Goal: Information Seeking & Learning: Find specific fact

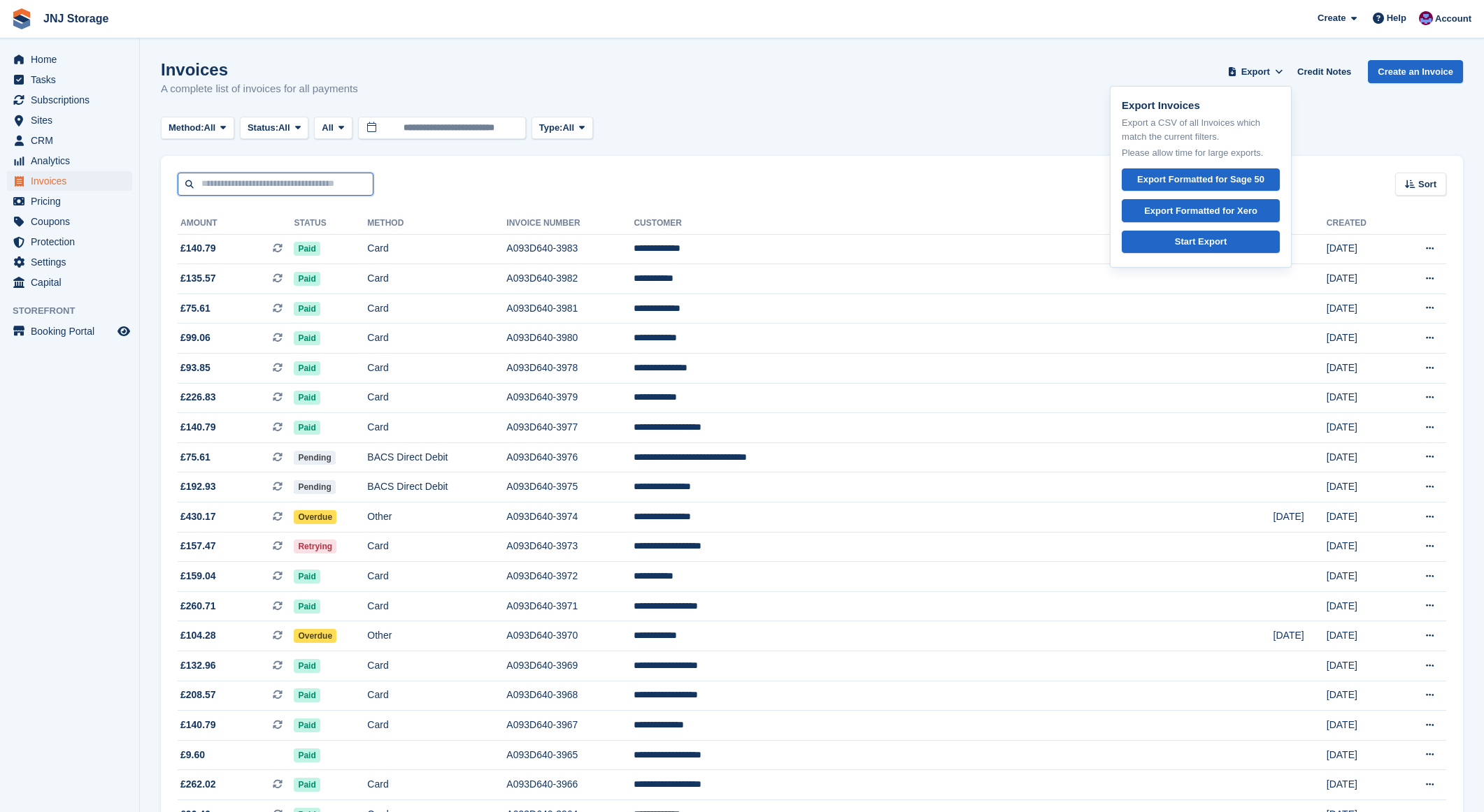
click at [229, 180] on input "text" at bounding box center [276, 185] width 196 height 23
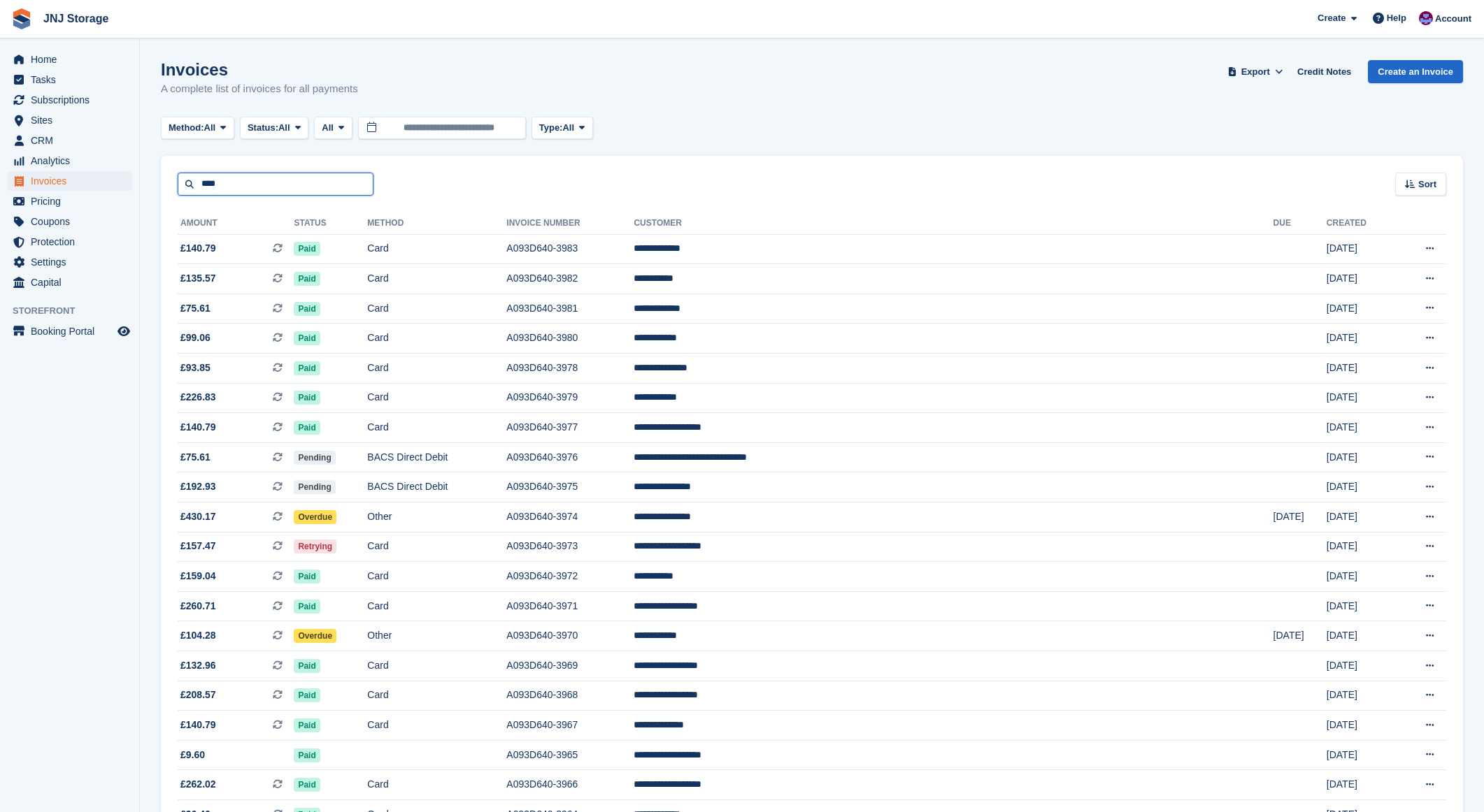
type input "****"
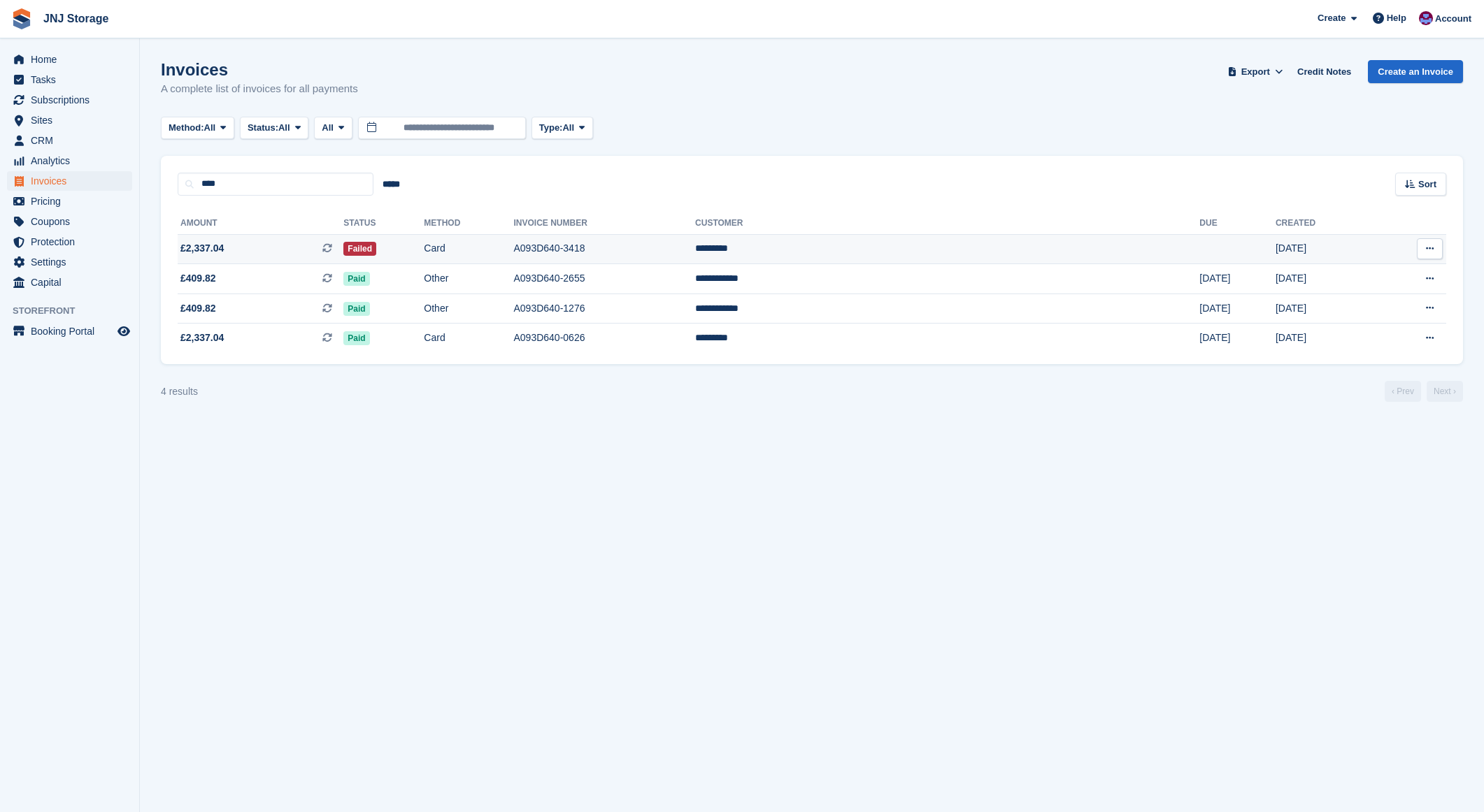
click at [238, 245] on span "£2,337.04 This is a recurring subscription invoice." at bounding box center [261, 249] width 165 height 15
click at [299, 336] on span "£2,337.04 This is a recurring subscription invoice." at bounding box center [261, 338] width 165 height 15
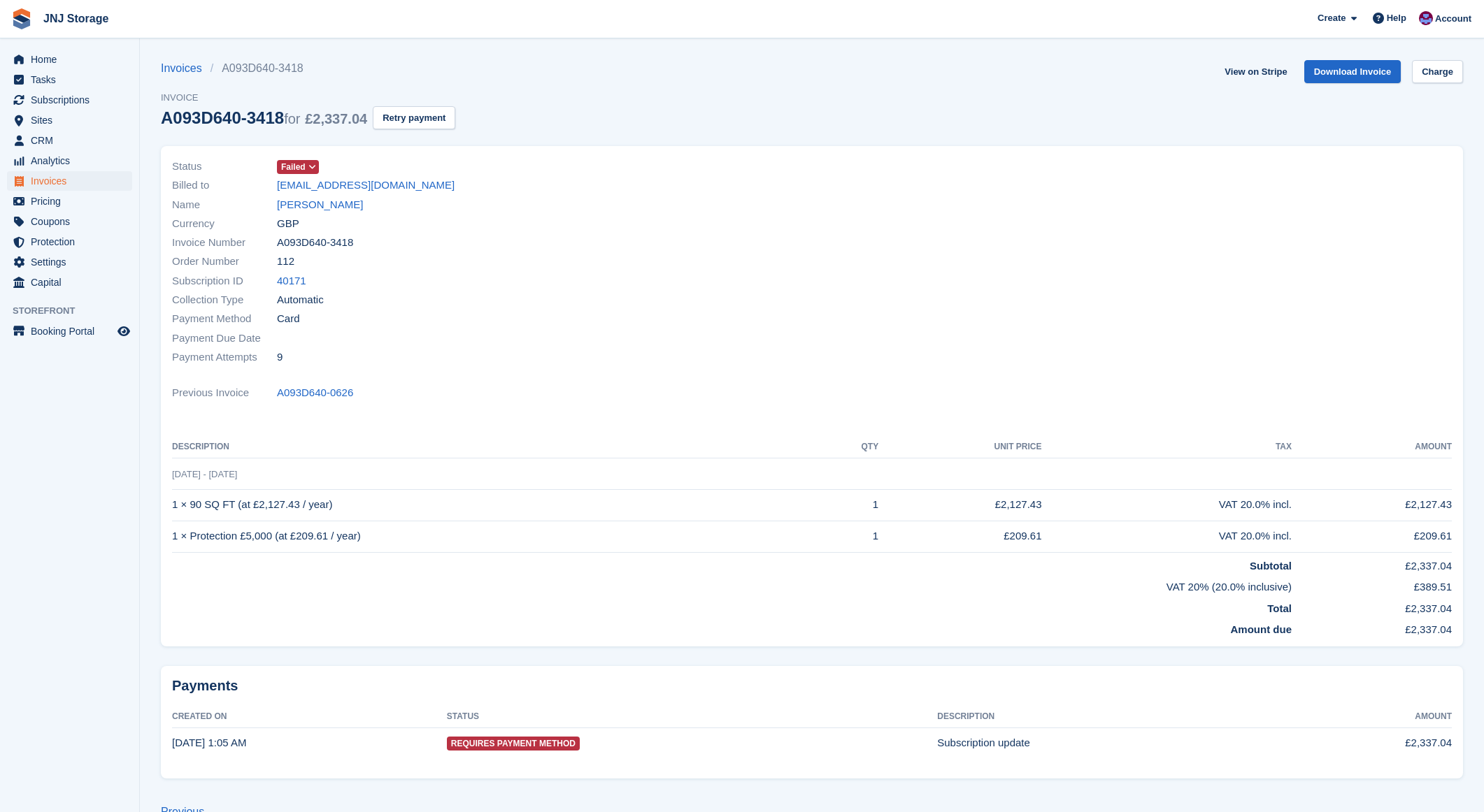
scroll to position [28, 0]
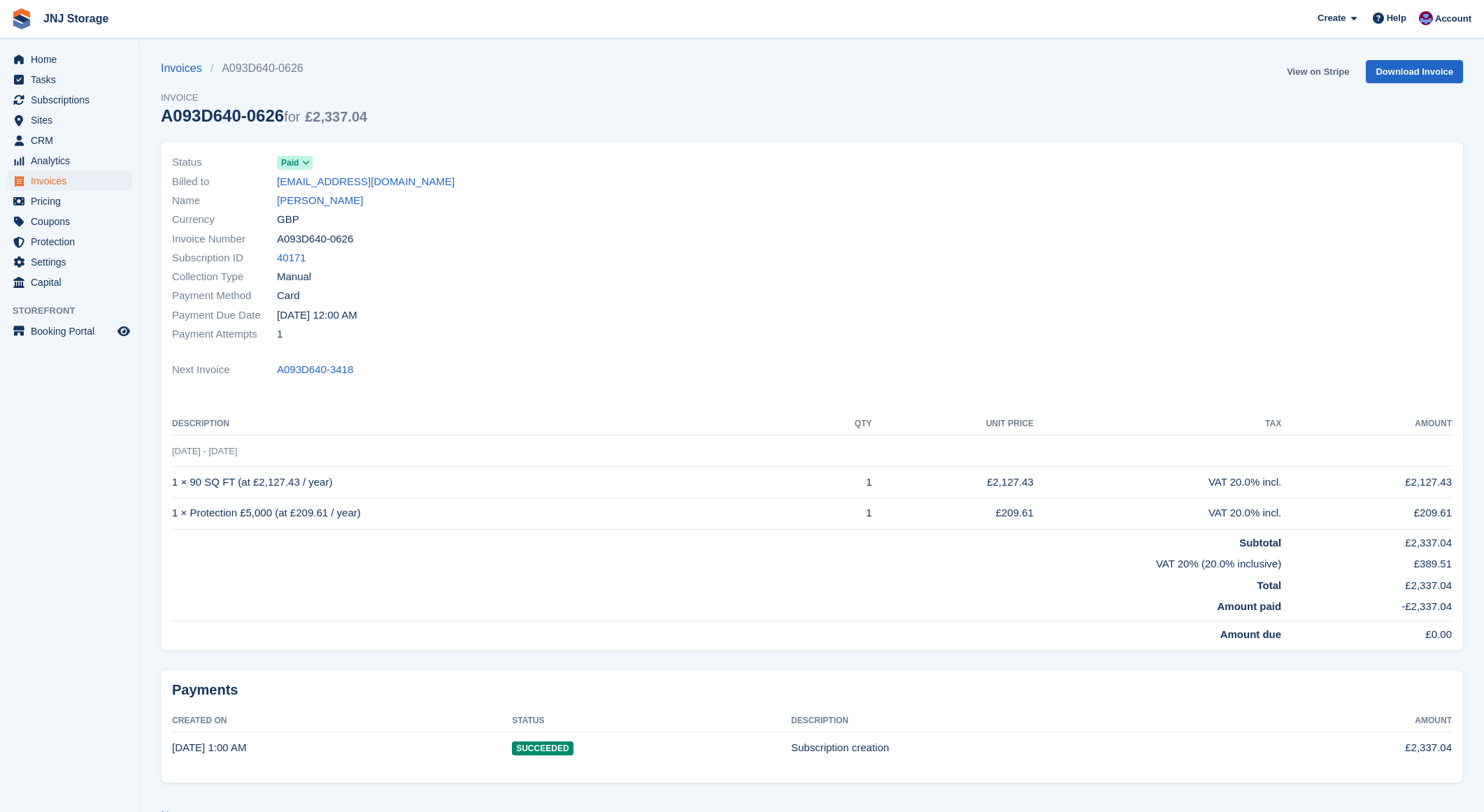
click at [1293, 71] on link "View on Stripe" at bounding box center [1318, 72] width 74 height 23
click at [190, 71] on link "Invoices" at bounding box center [185, 69] width 49 height 17
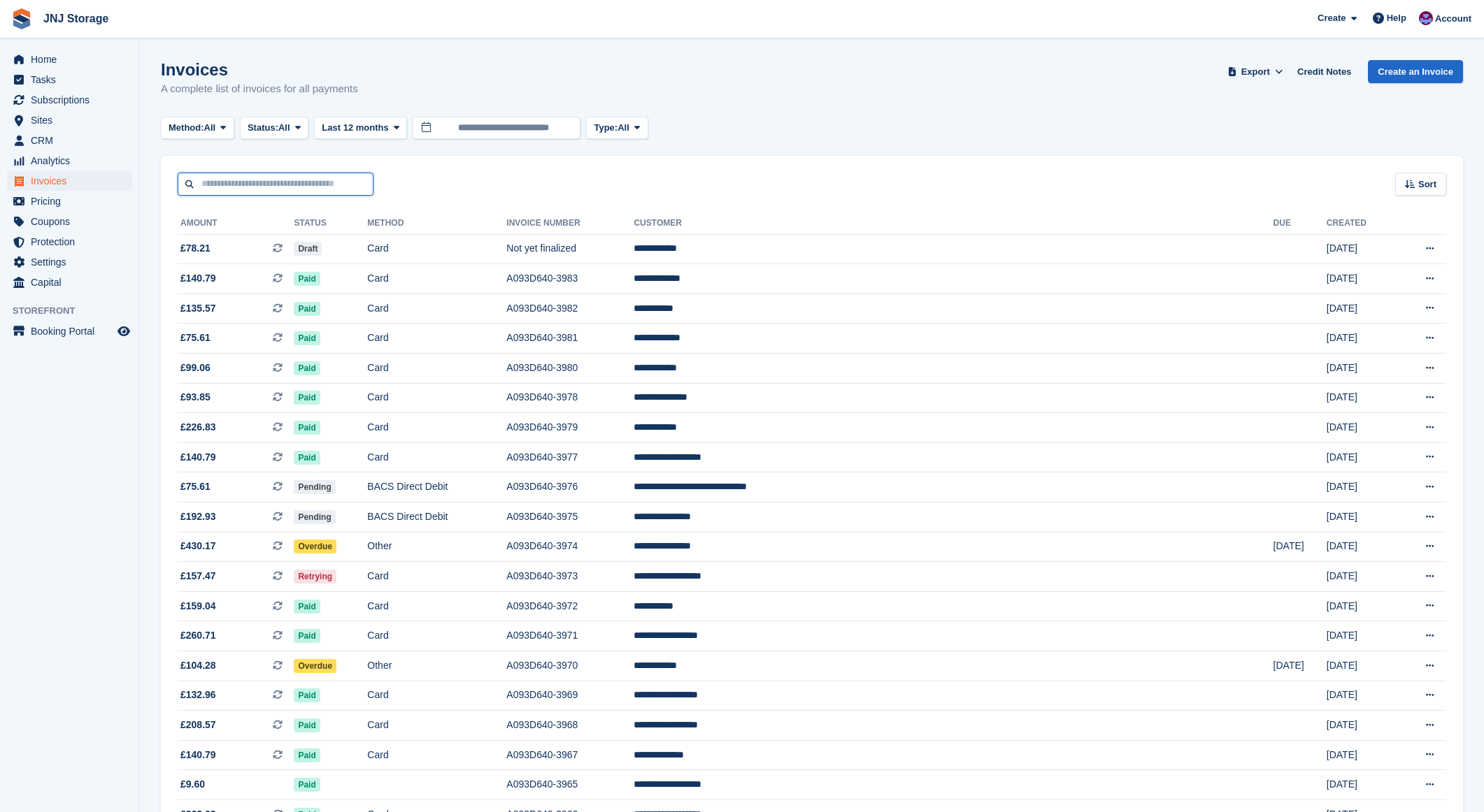
click at [285, 183] on input "text" at bounding box center [276, 185] width 196 height 23
type input "****"
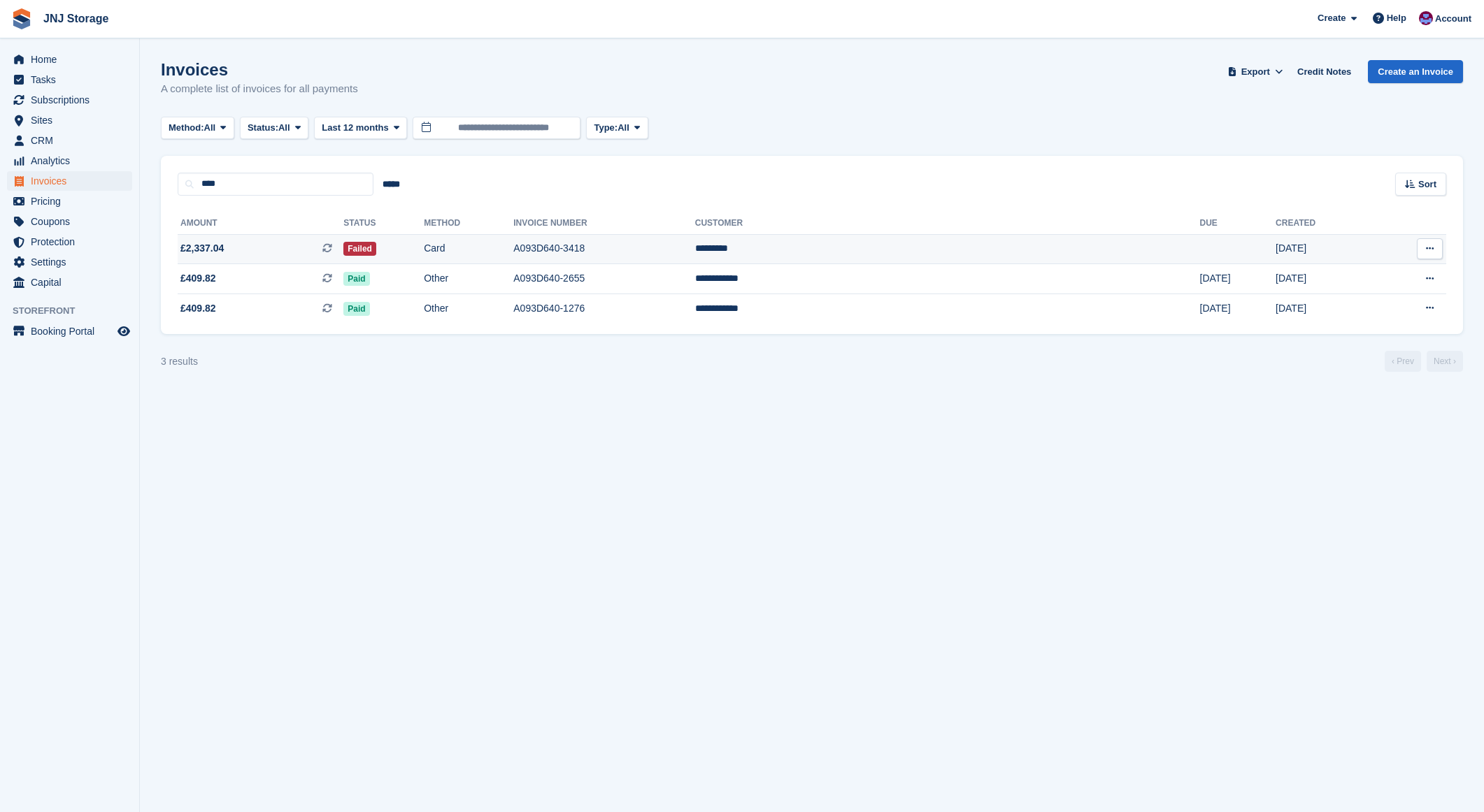
click at [296, 249] on span "£2,337.04 This is a recurring subscription invoice." at bounding box center [261, 249] width 165 height 15
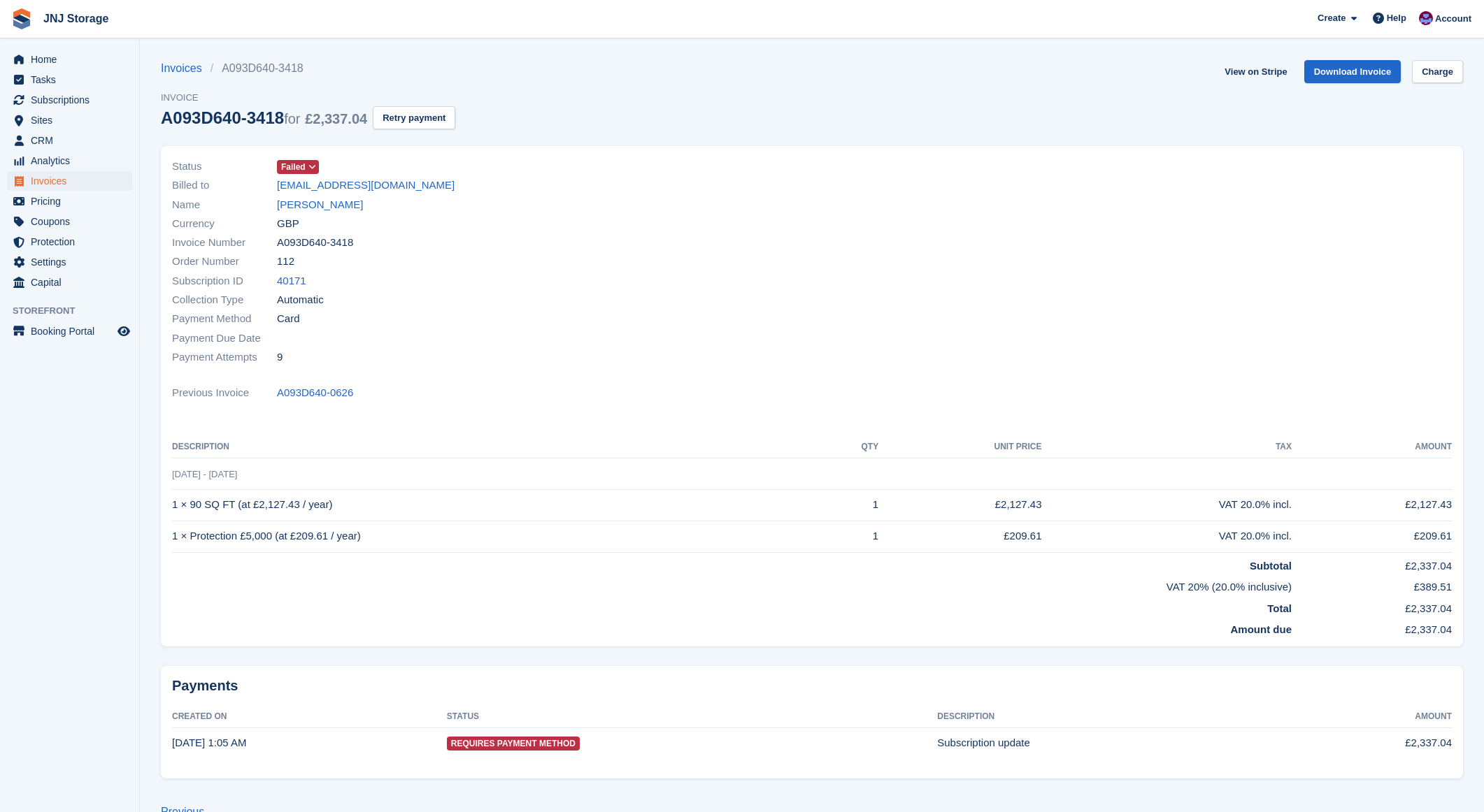
click at [308, 163] on span at bounding box center [312, 166] width 11 height 11
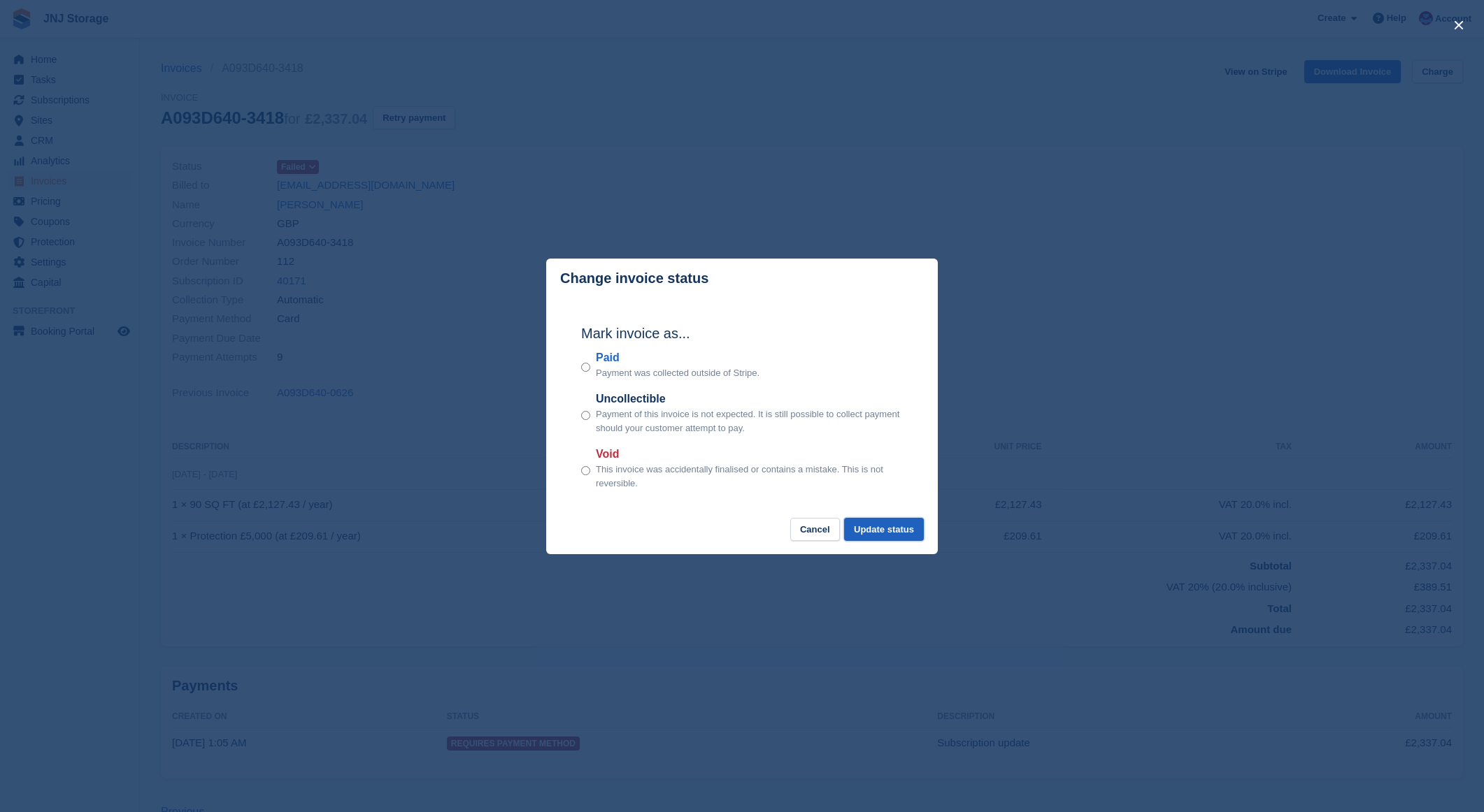
click at [885, 529] on button "Update status" at bounding box center [883, 530] width 79 height 23
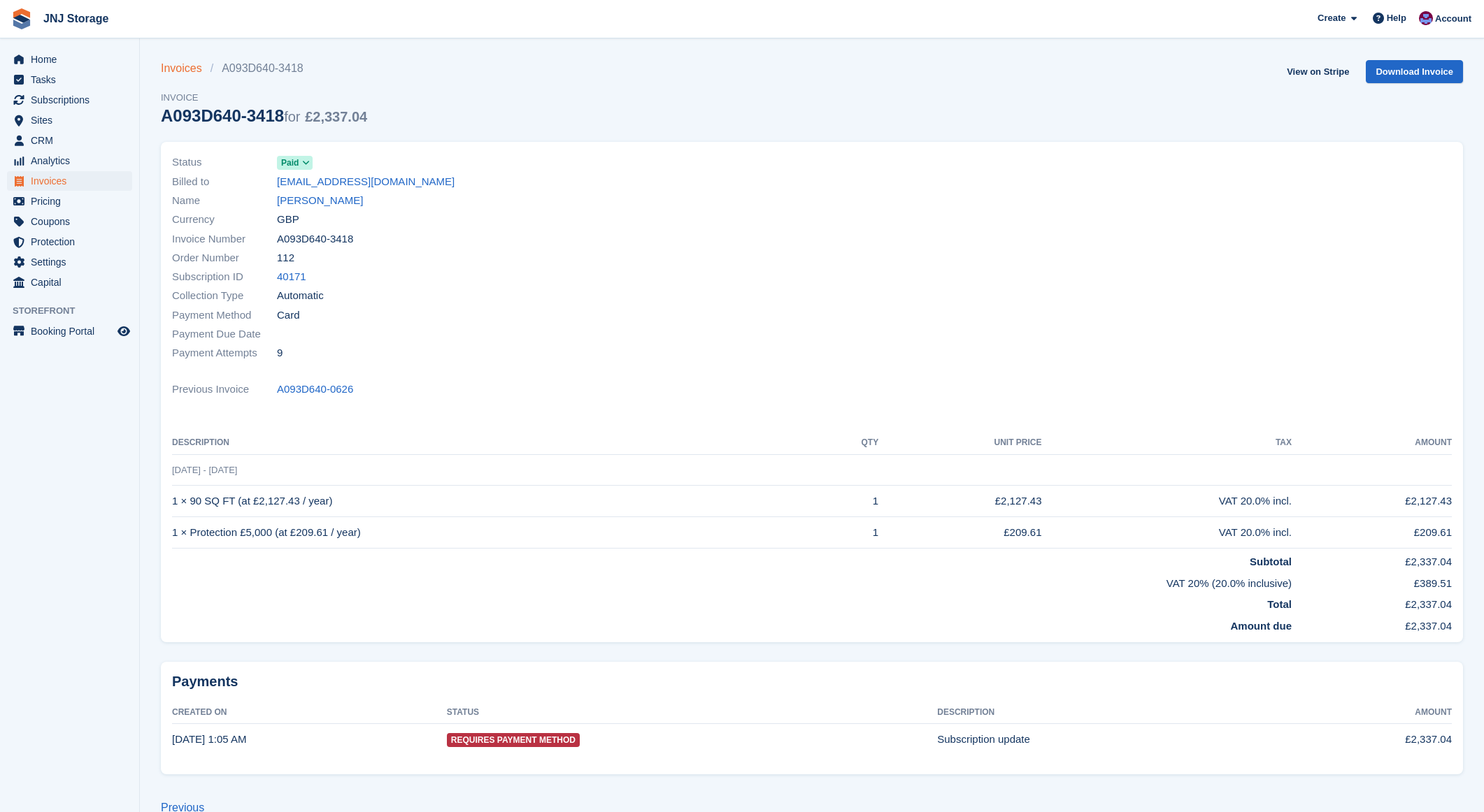
click at [180, 67] on link "Invoices" at bounding box center [185, 69] width 49 height 17
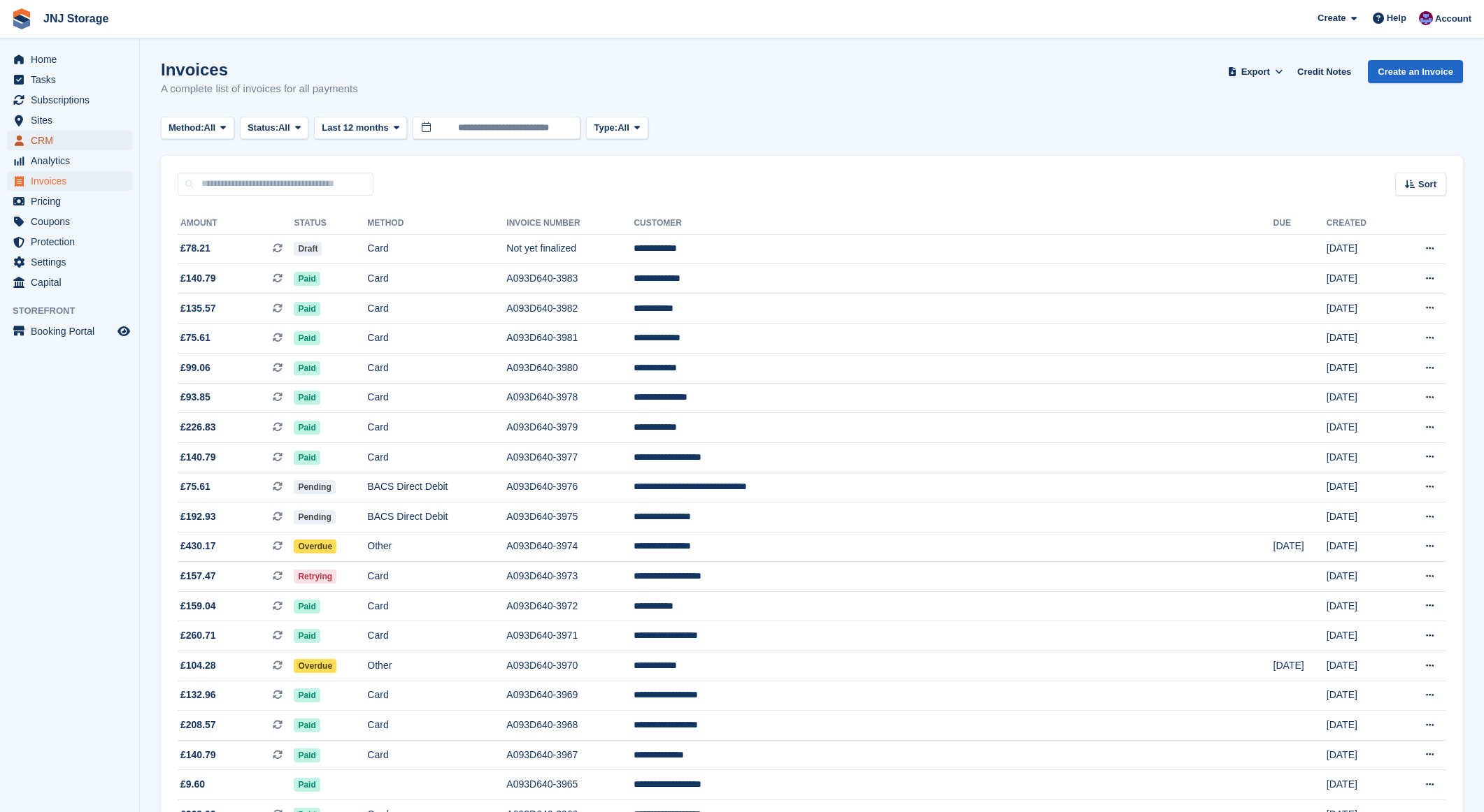
click at [56, 137] on span "CRM" at bounding box center [73, 140] width 84 height 19
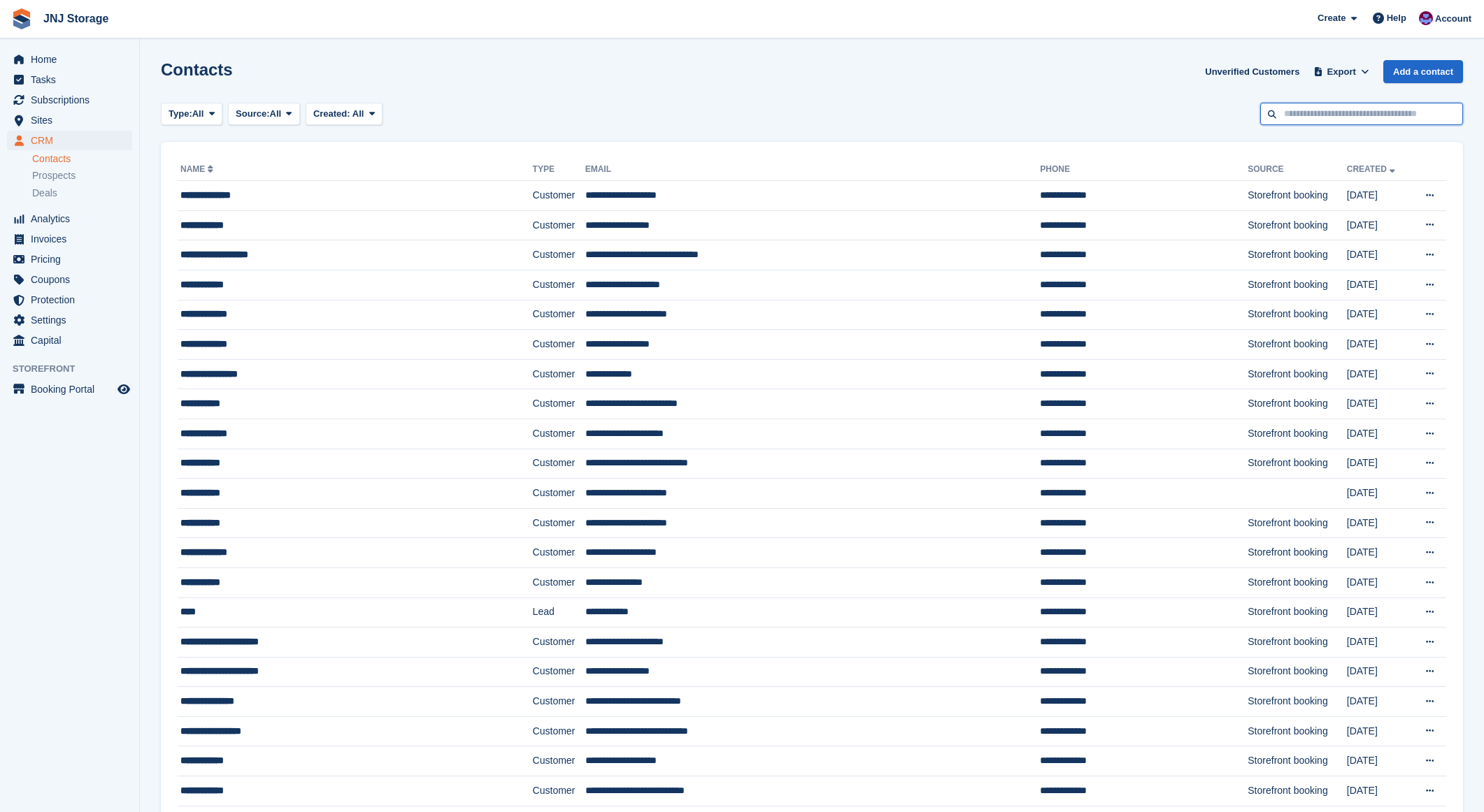
click at [1304, 114] on input "text" at bounding box center [1361, 114] width 203 height 23
type input "********"
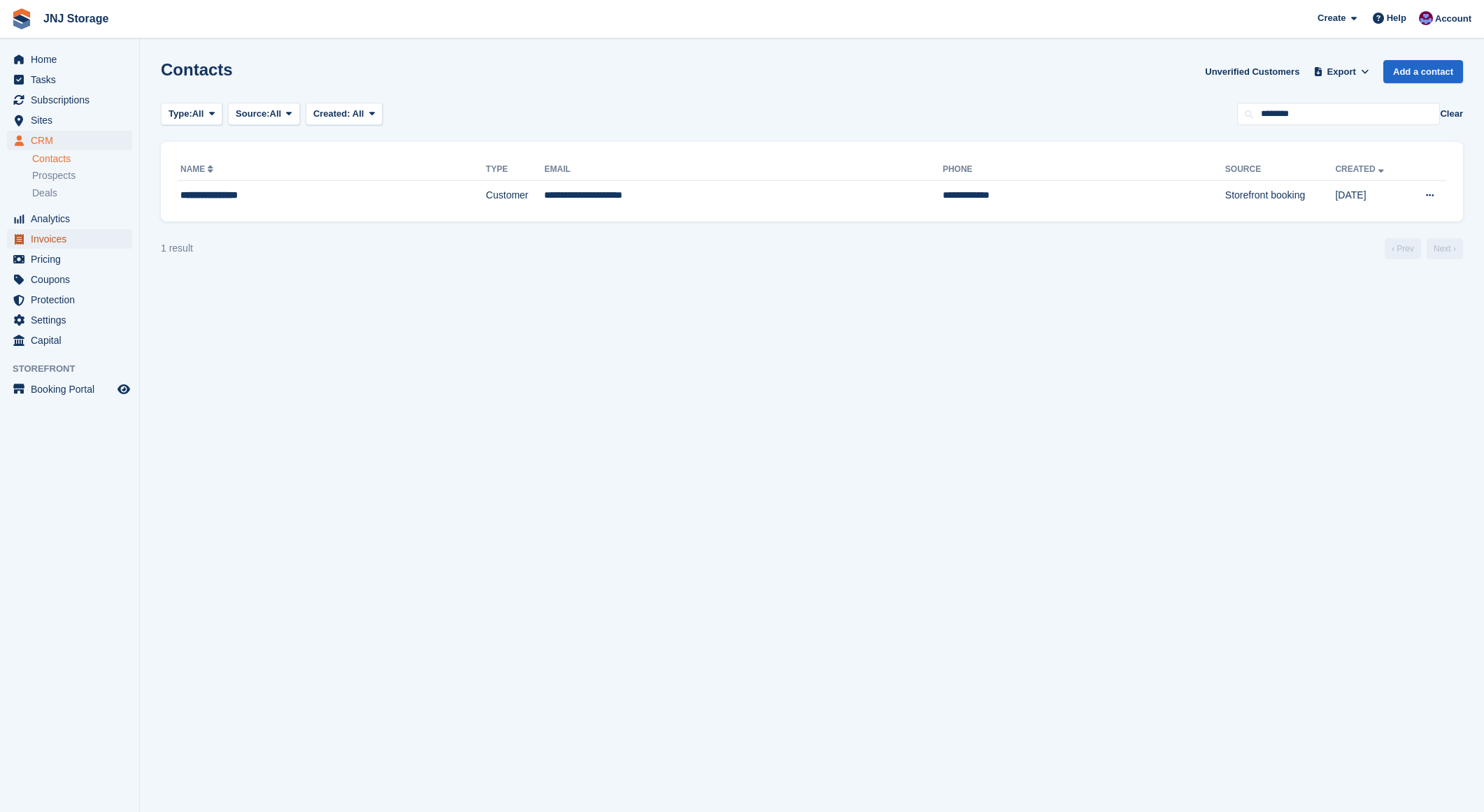
click at [61, 235] on span "Invoices" at bounding box center [73, 238] width 84 height 19
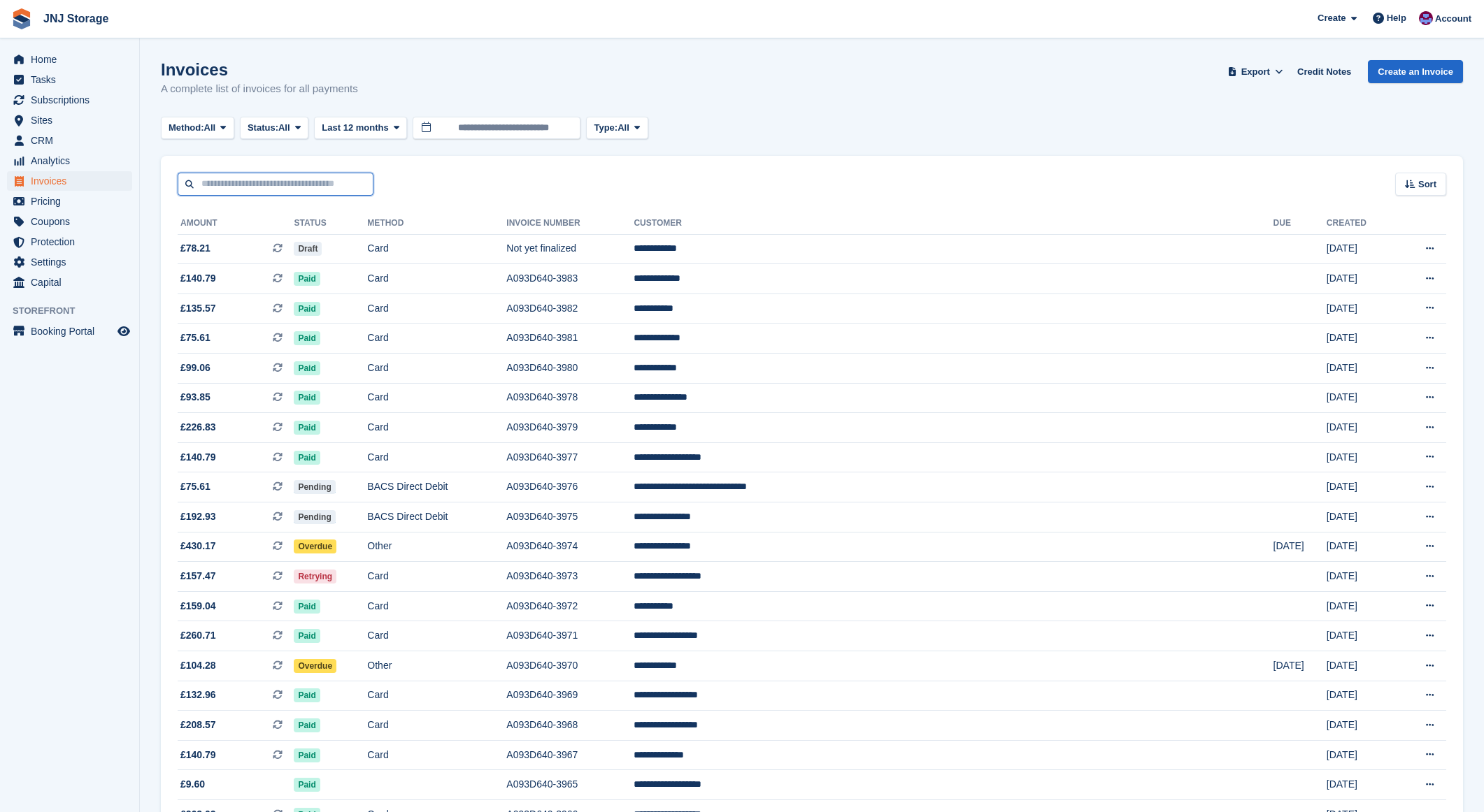
click at [281, 184] on input "text" at bounding box center [276, 185] width 196 height 23
type input "*****"
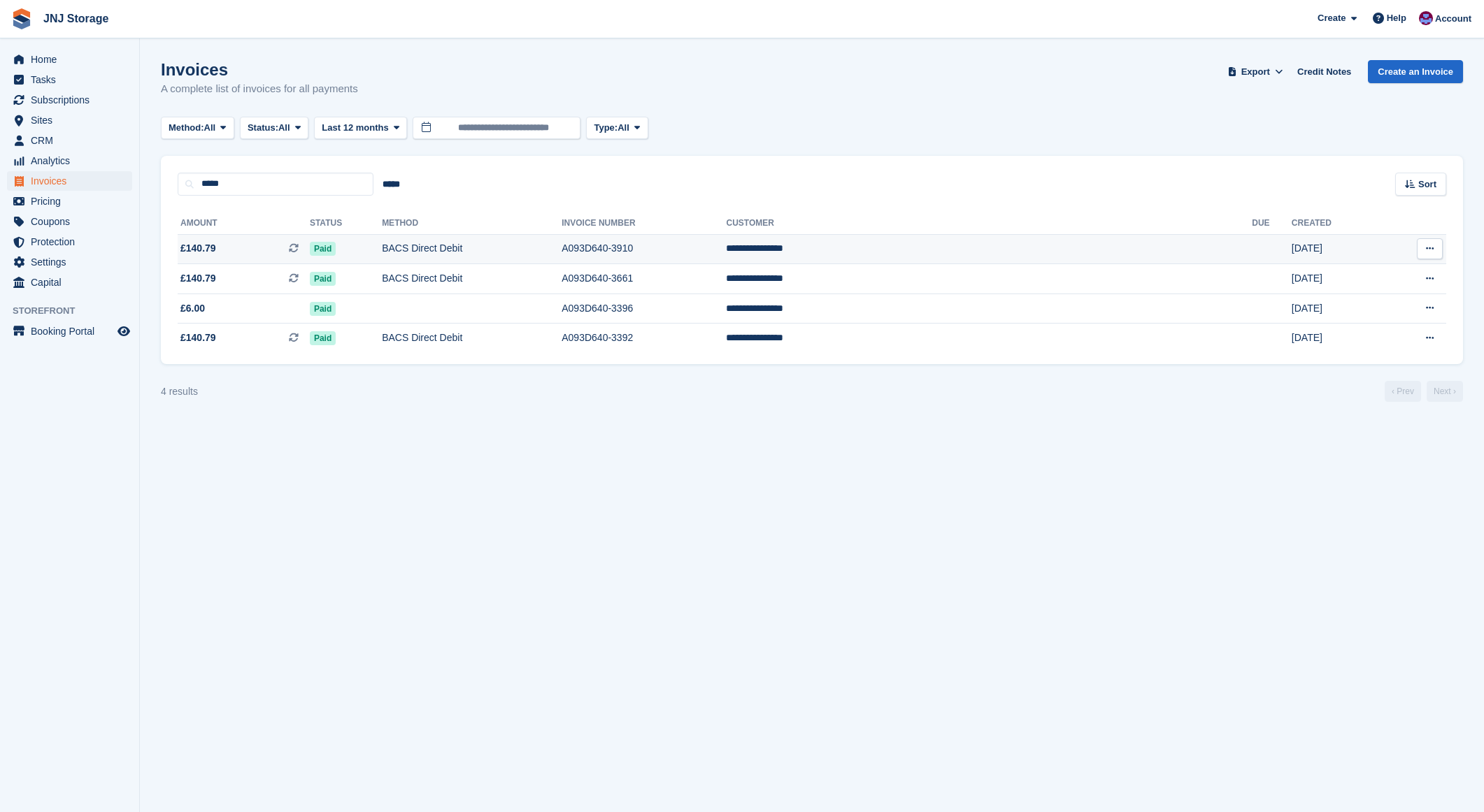
click at [259, 251] on span "£140.79 This is a recurring subscription invoice." at bounding box center [244, 249] width 132 height 15
click at [275, 281] on span "£140.79 This is a recurring subscription invoice." at bounding box center [244, 279] width 132 height 15
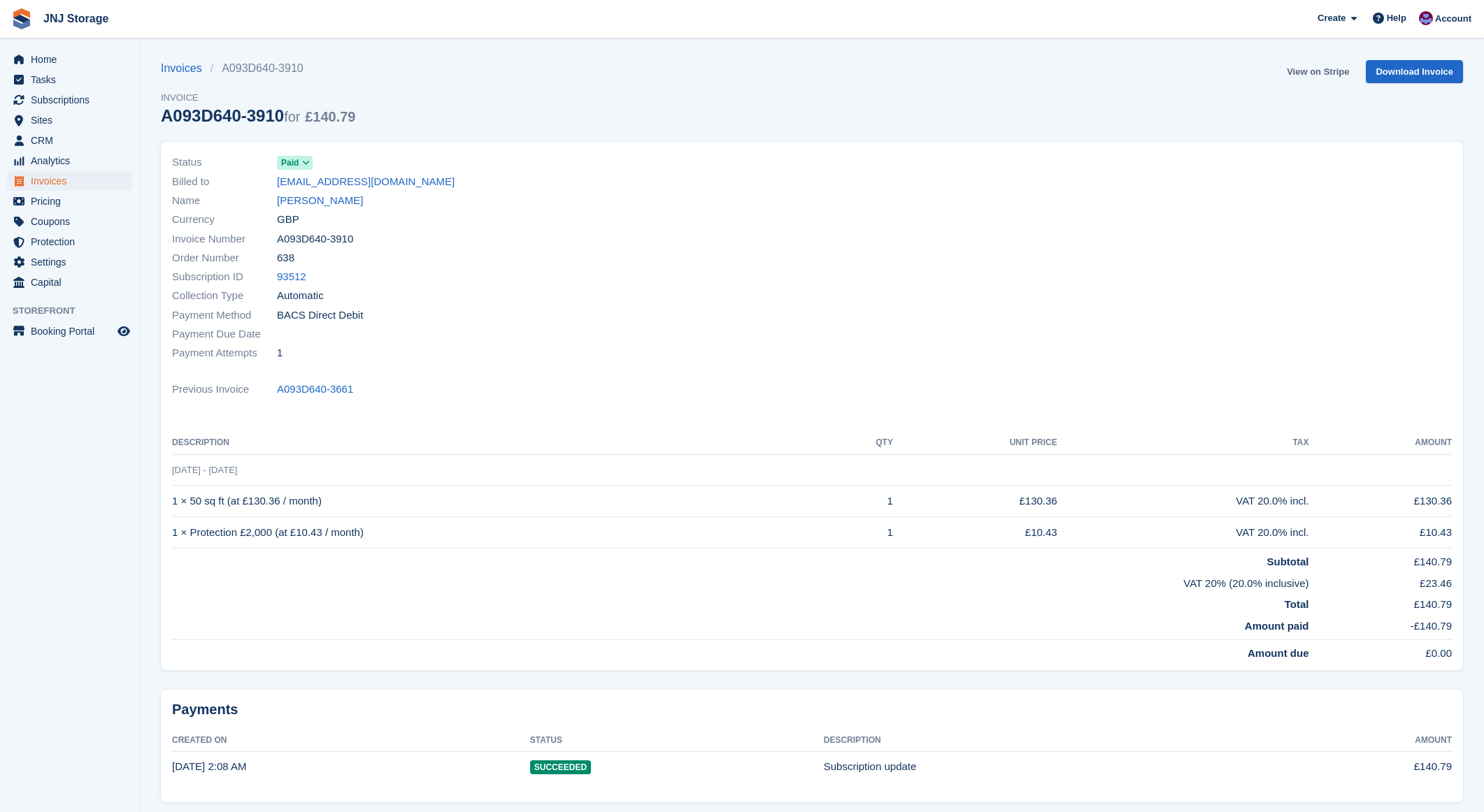
click at [1316, 75] on link "View on Stripe" at bounding box center [1318, 72] width 74 height 23
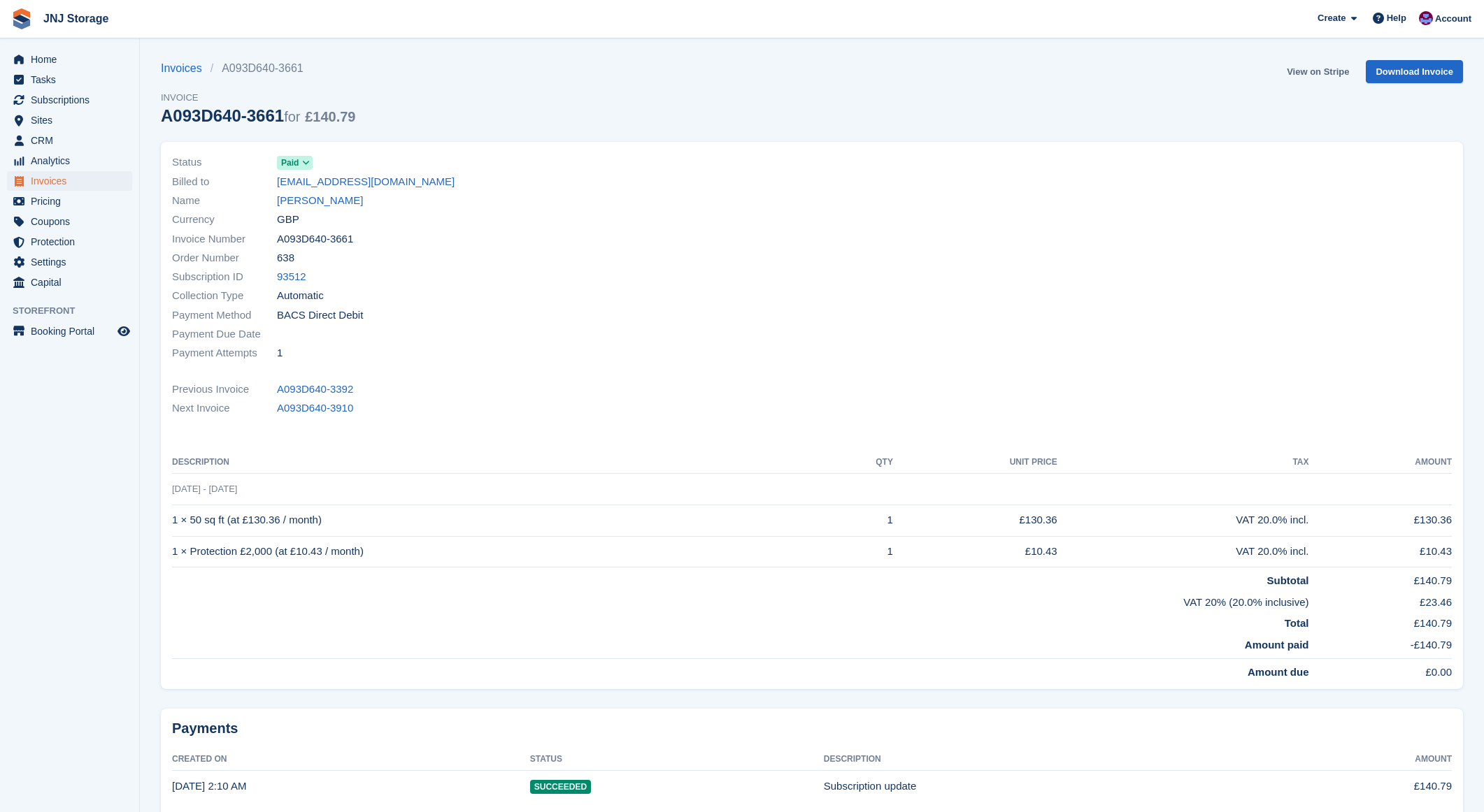
click at [1329, 69] on link "View on Stripe" at bounding box center [1318, 72] width 74 height 23
click at [191, 69] on link "Invoices" at bounding box center [185, 69] width 49 height 17
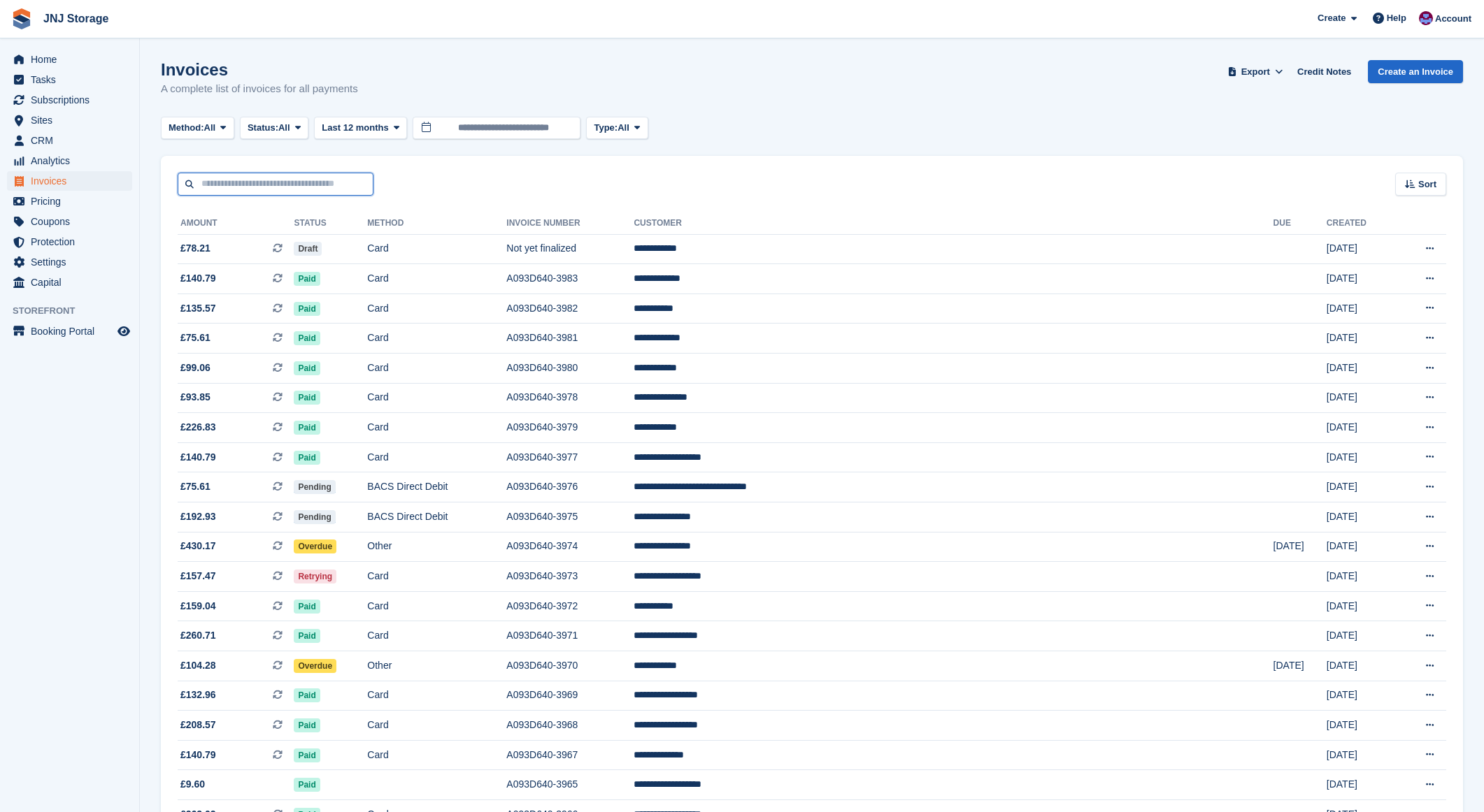
click at [321, 186] on input "text" at bounding box center [276, 185] width 196 height 23
type input "******"
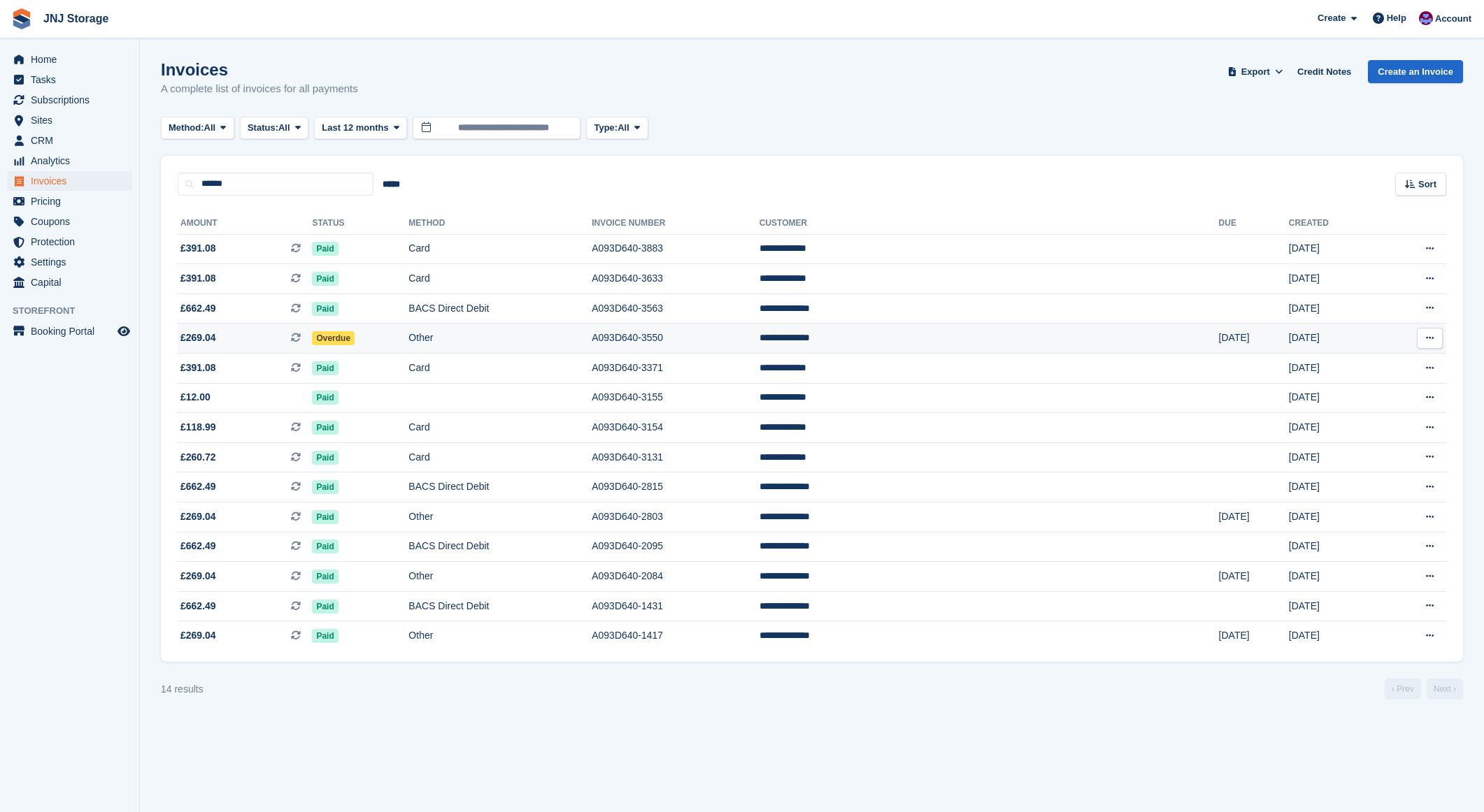
click at [280, 343] on span "£269.04 This is a recurring subscription invoice." at bounding box center [245, 338] width 135 height 15
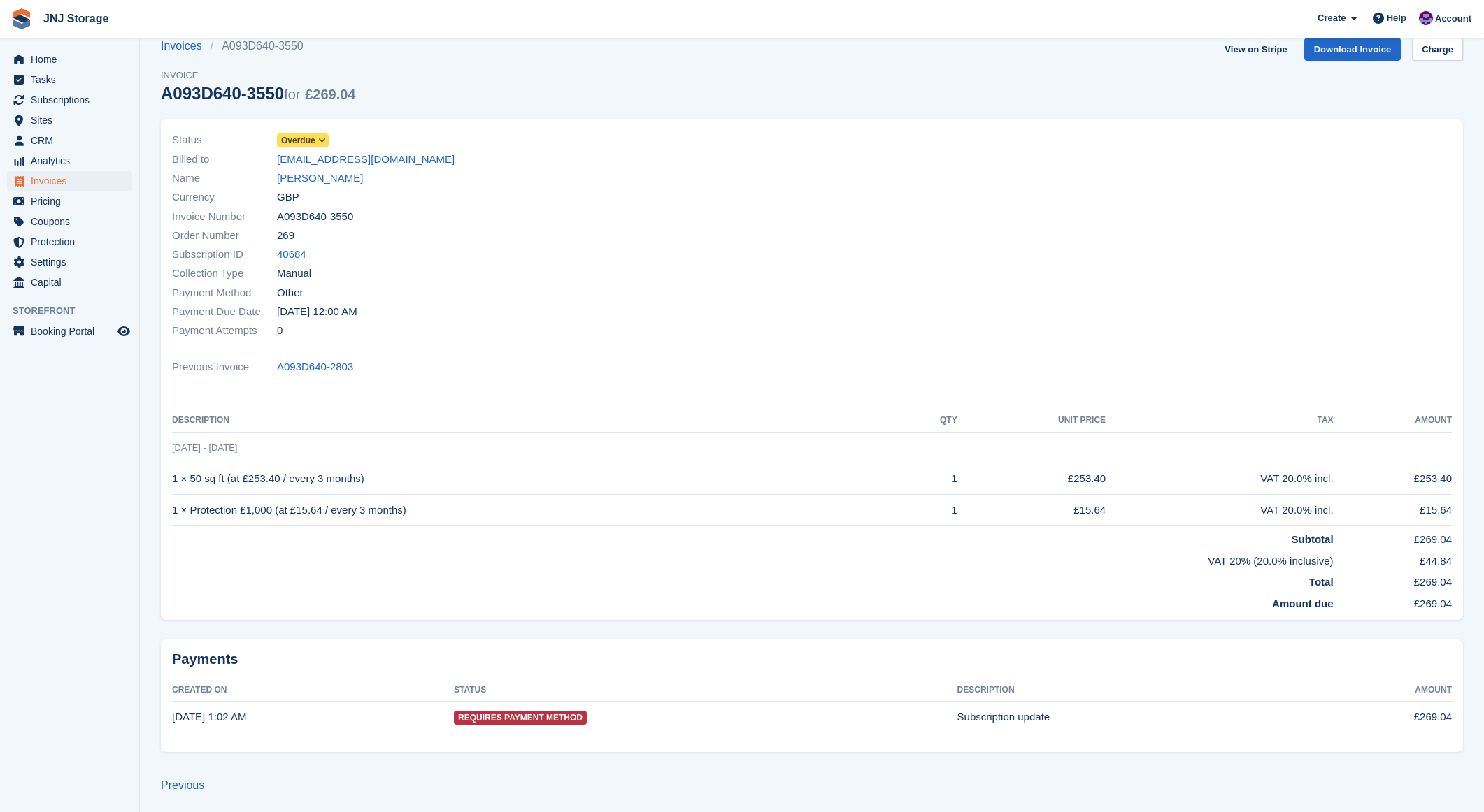
scroll to position [25, 0]
click at [307, 135] on span "Overdue" at bounding box center [297, 137] width 34 height 13
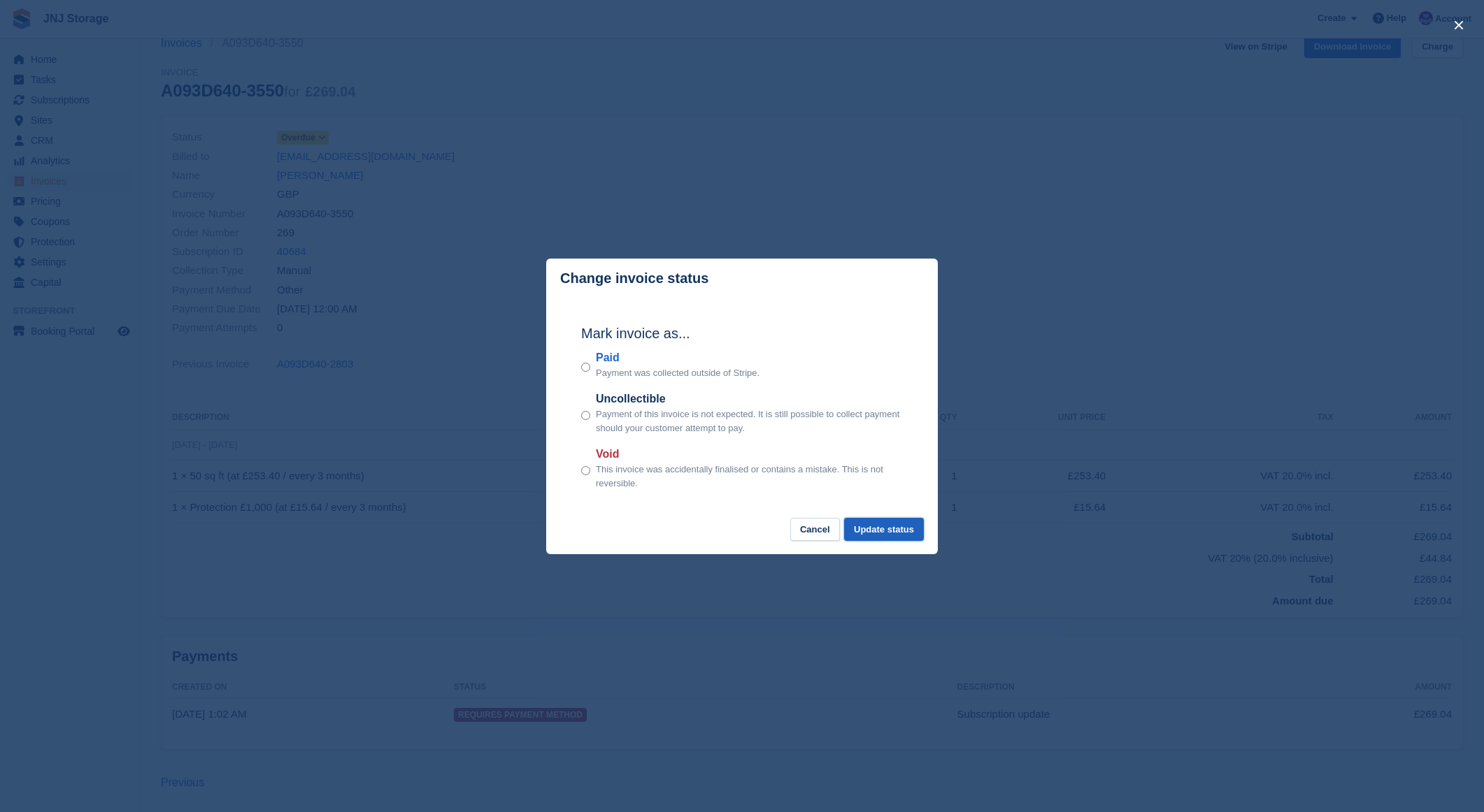
click at [883, 535] on button "Update status" at bounding box center [883, 530] width 79 height 23
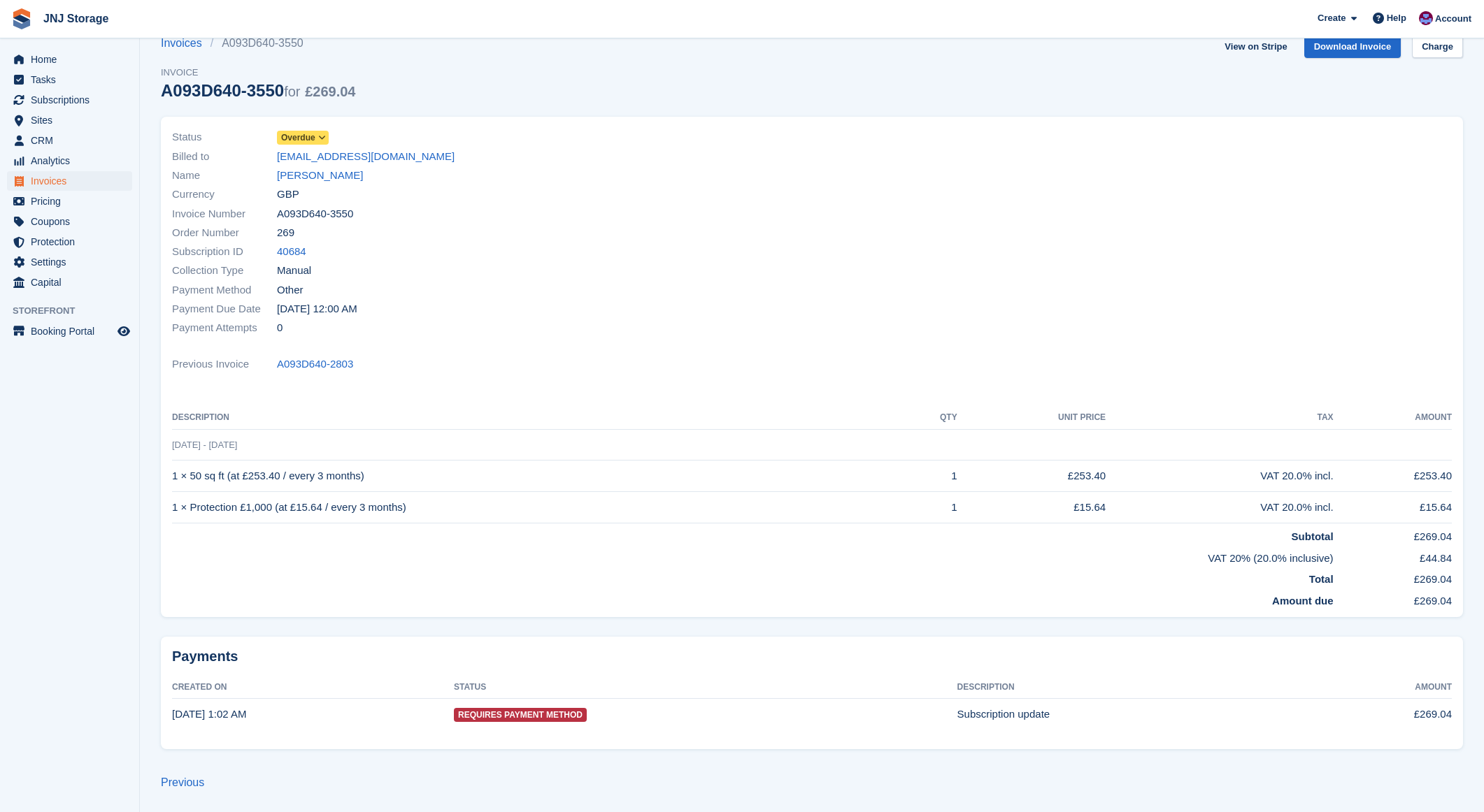
scroll to position [0, 0]
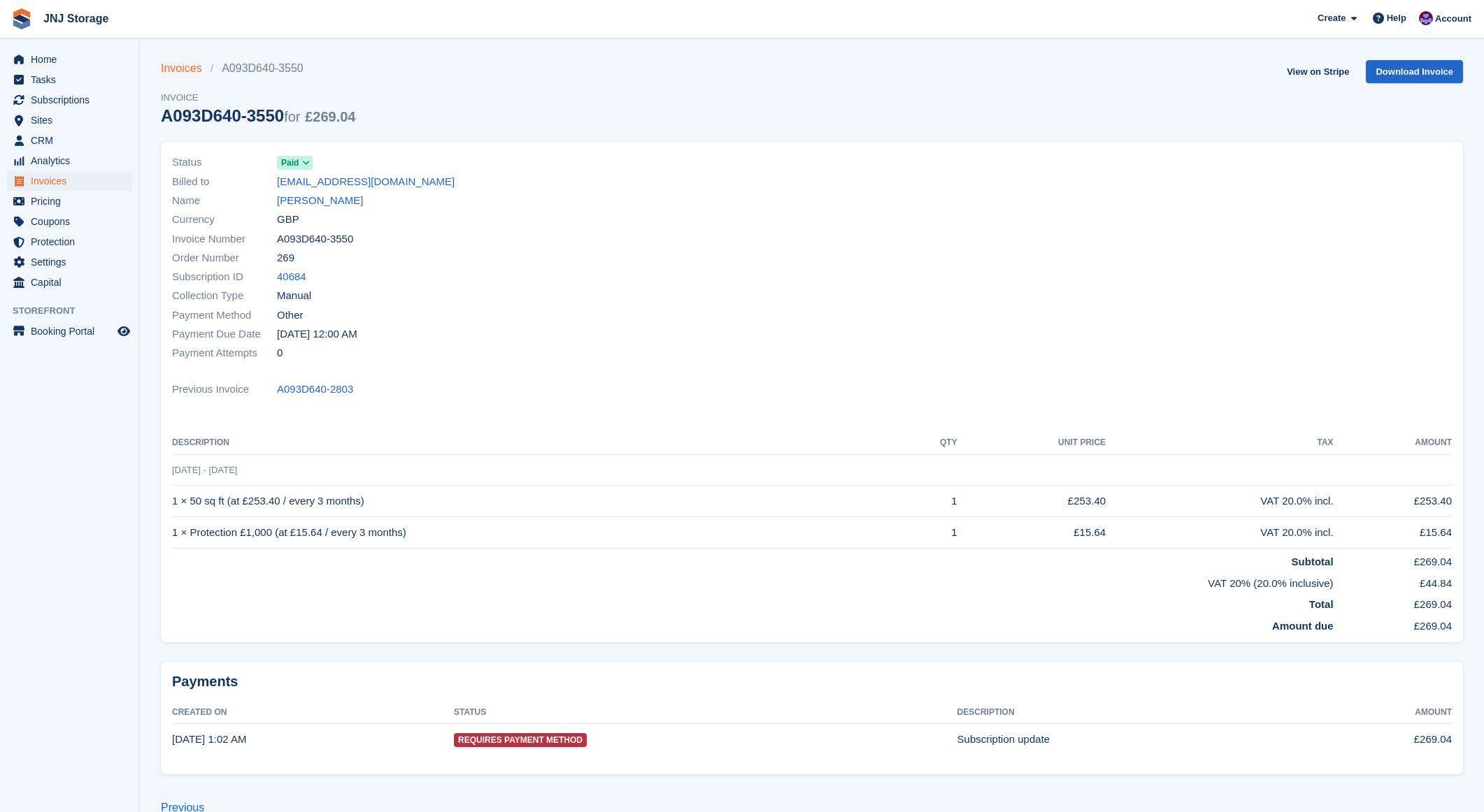
click at [175, 73] on link "Invoices" at bounding box center [185, 69] width 49 height 17
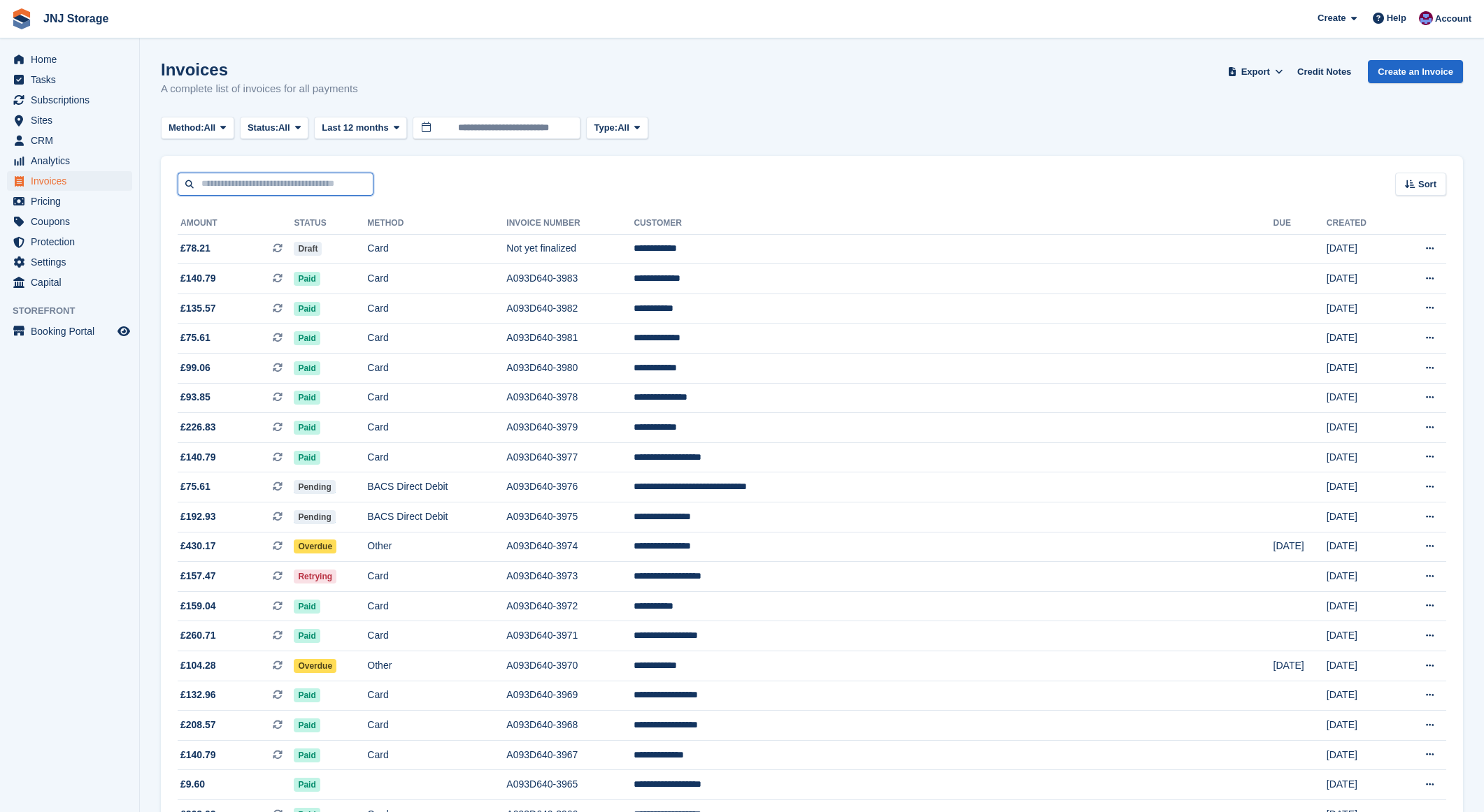
click at [259, 186] on input "text" at bounding box center [276, 185] width 196 height 23
type input "****"
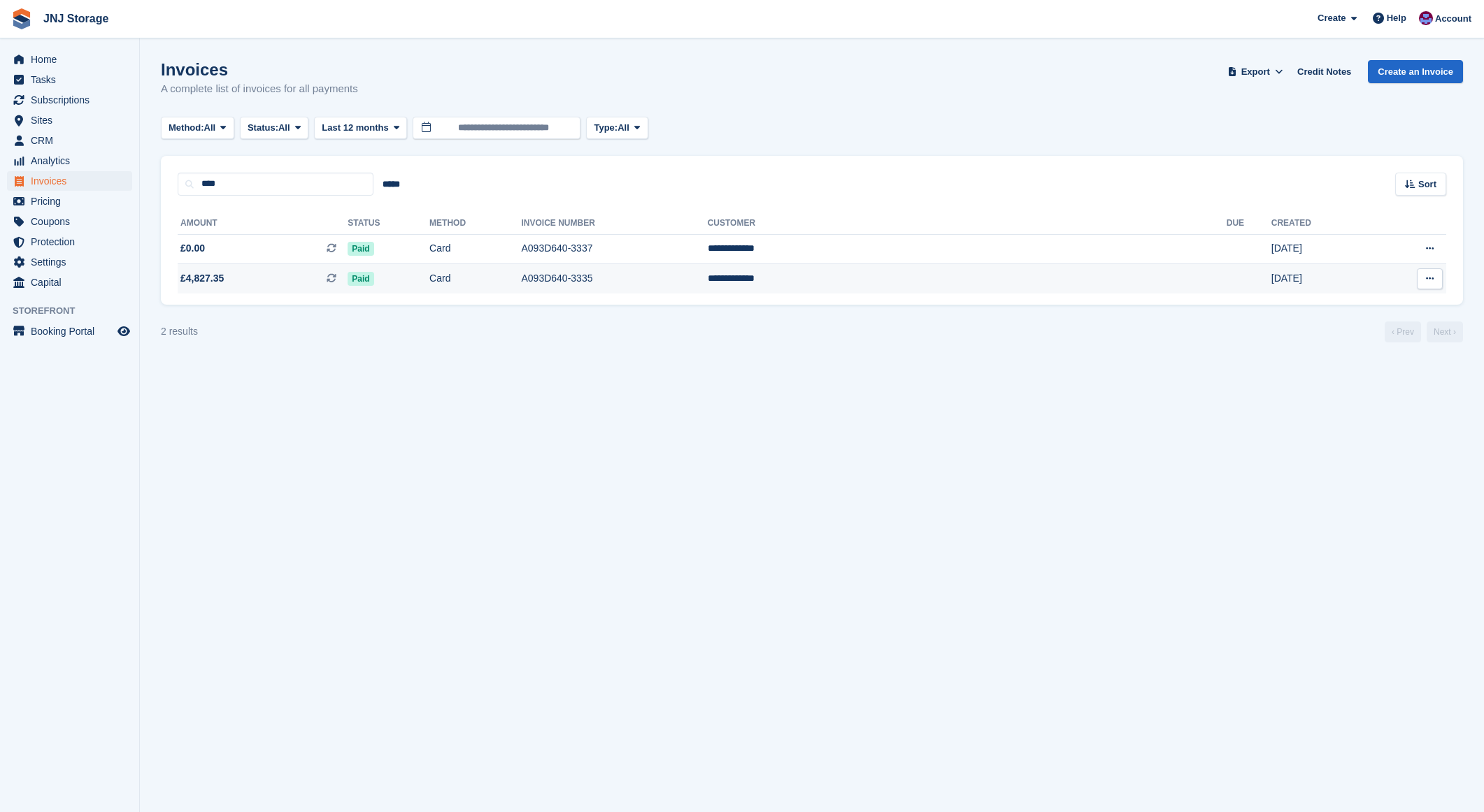
click at [264, 275] on span "£4,827.35 This is a recurring subscription invoice." at bounding box center [262, 279] width 170 height 15
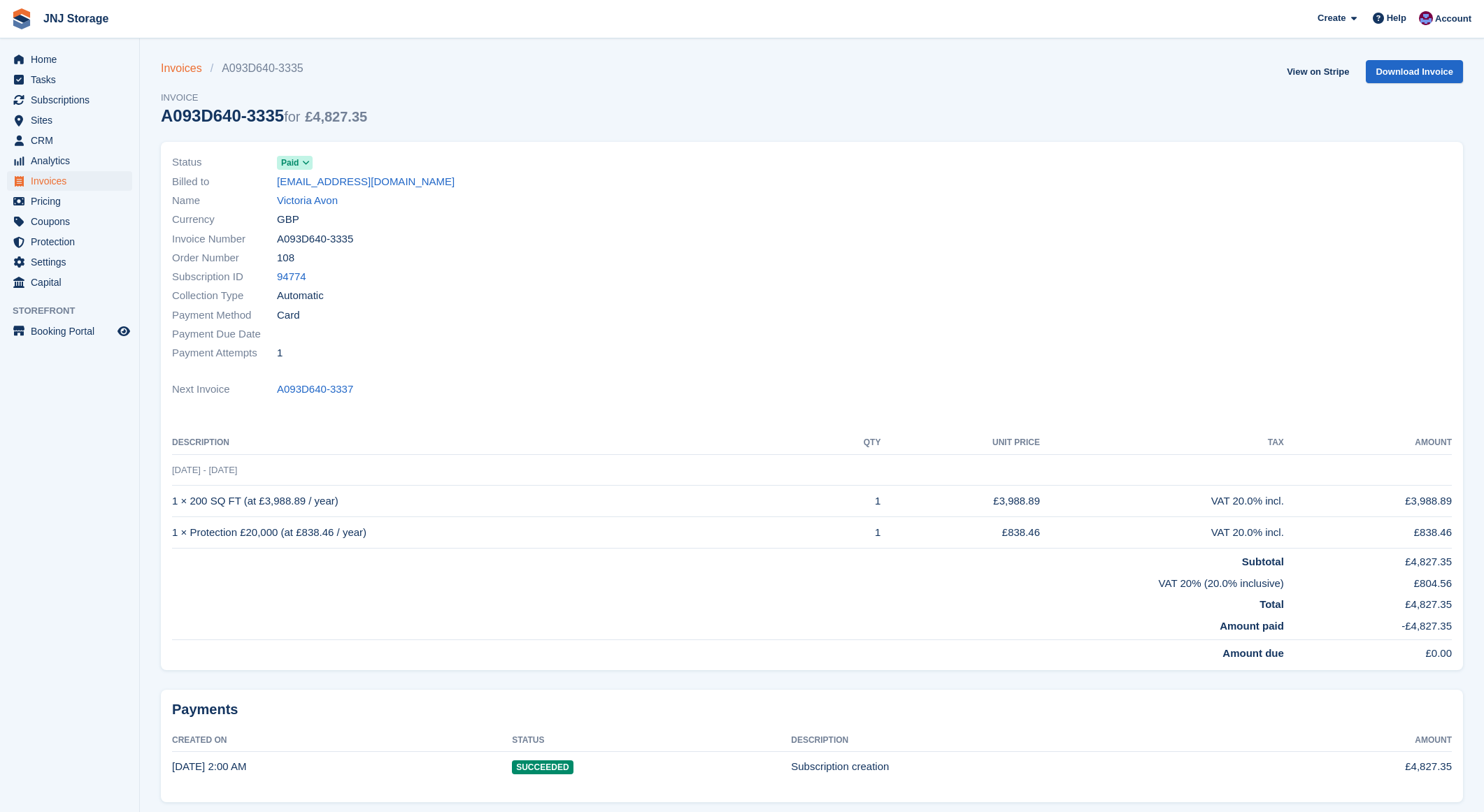
click at [175, 70] on link "Invoices" at bounding box center [185, 69] width 49 height 17
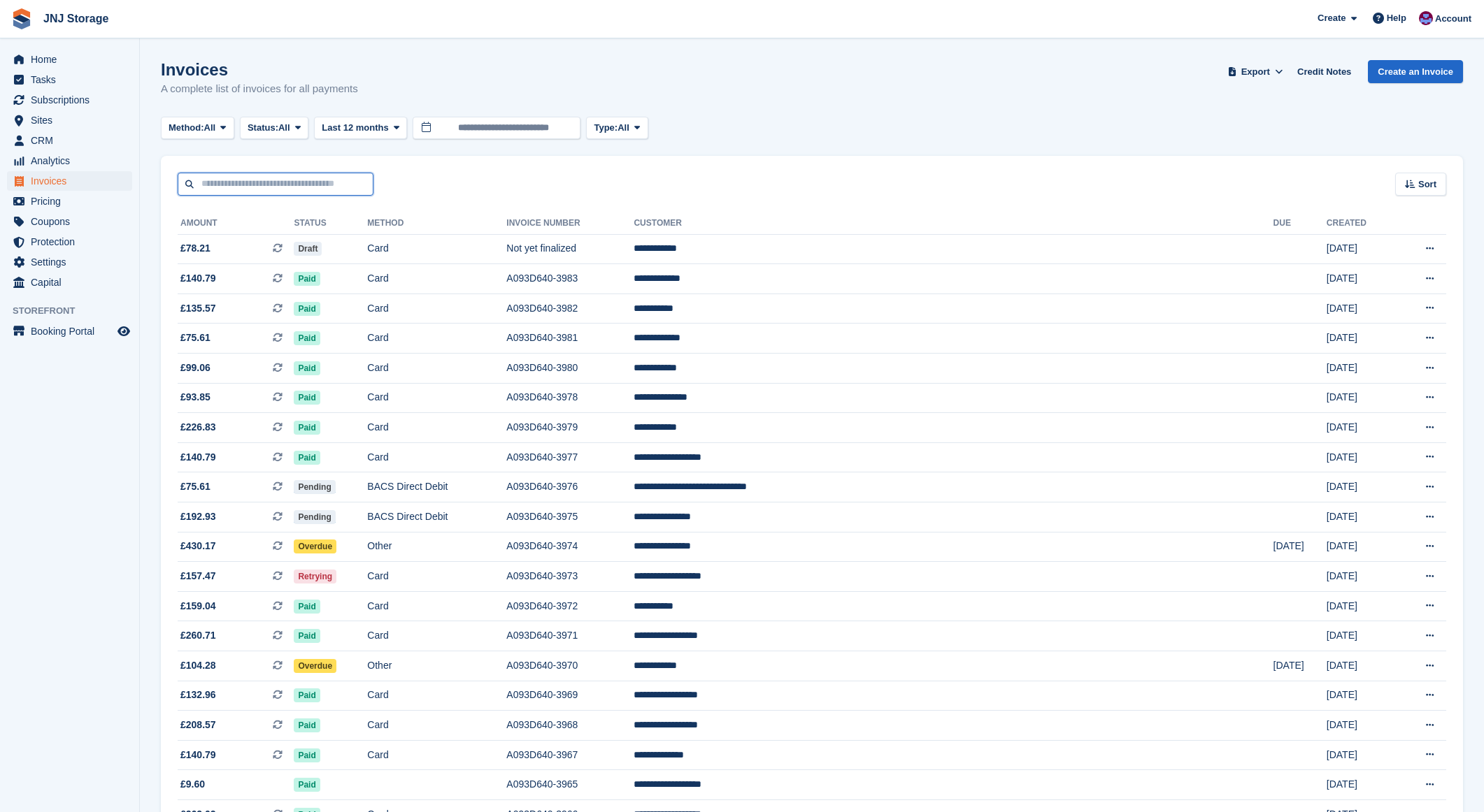
click at [253, 185] on input "text" at bounding box center [276, 185] width 196 height 23
type input "****"
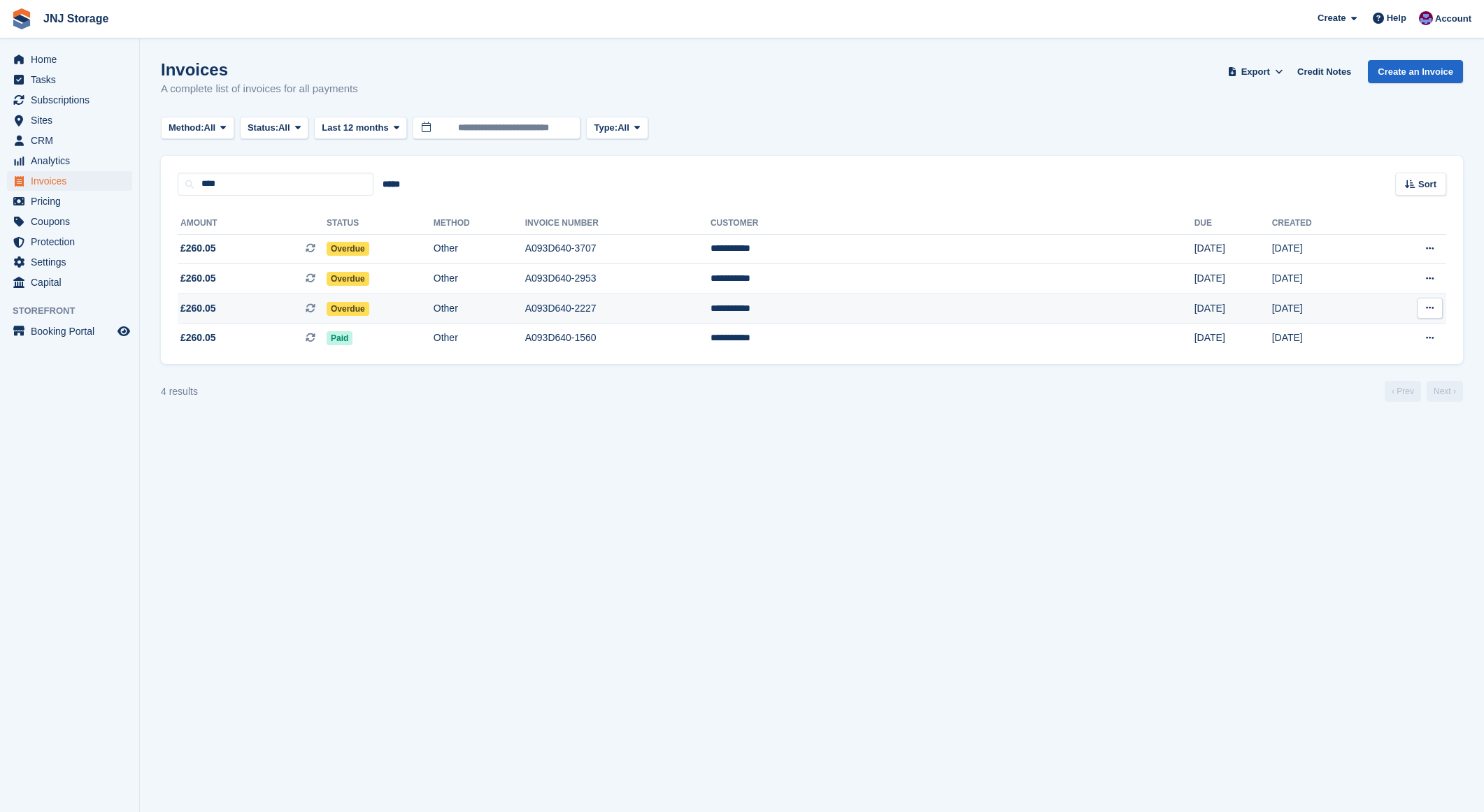
click at [262, 307] on span "£260.05 This is a recurring subscription invoice." at bounding box center [252, 309] width 149 height 15
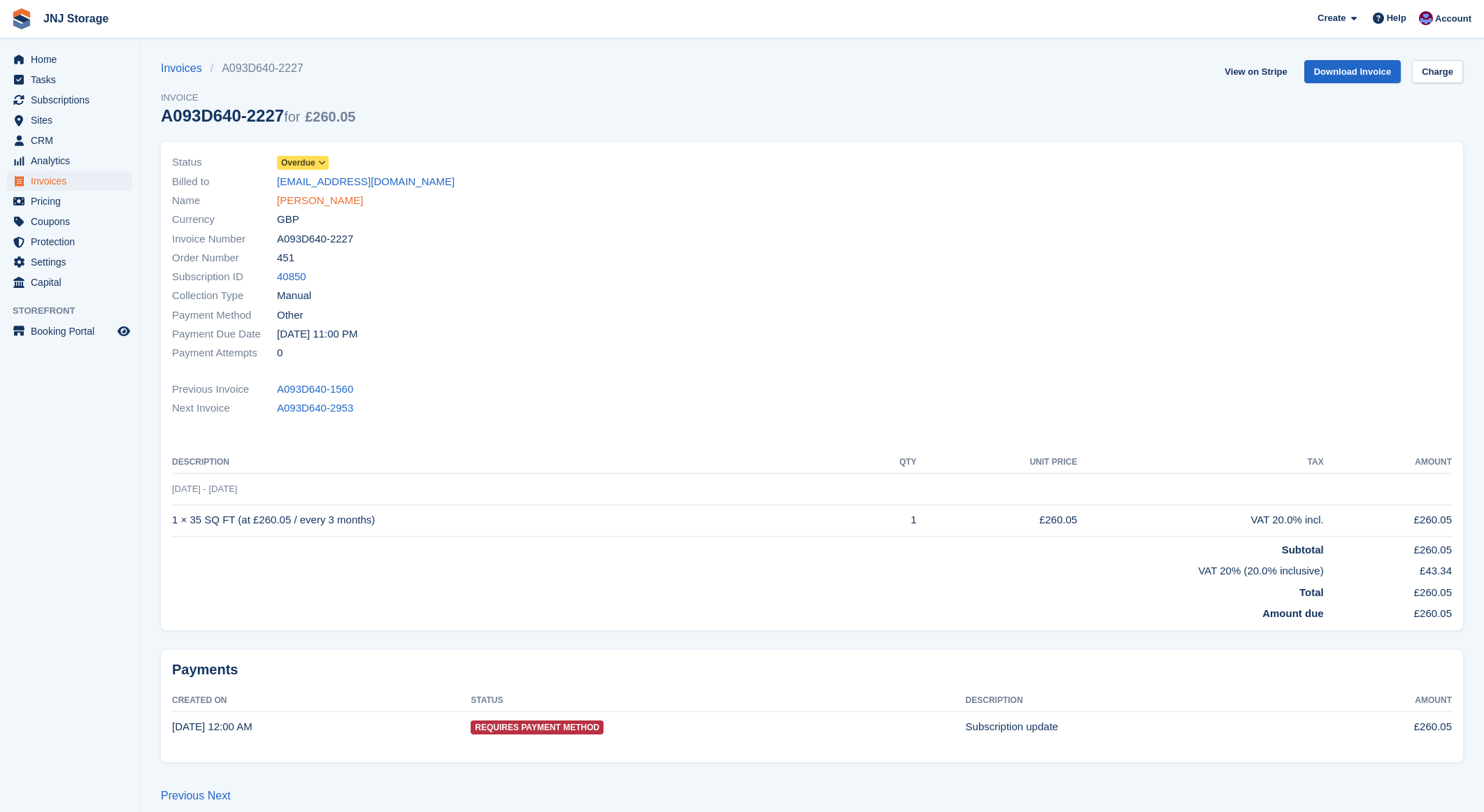
click at [323, 197] on link "Edward Hyde" at bounding box center [319, 200] width 86 height 16
click at [171, 71] on link "Invoices" at bounding box center [185, 69] width 49 height 17
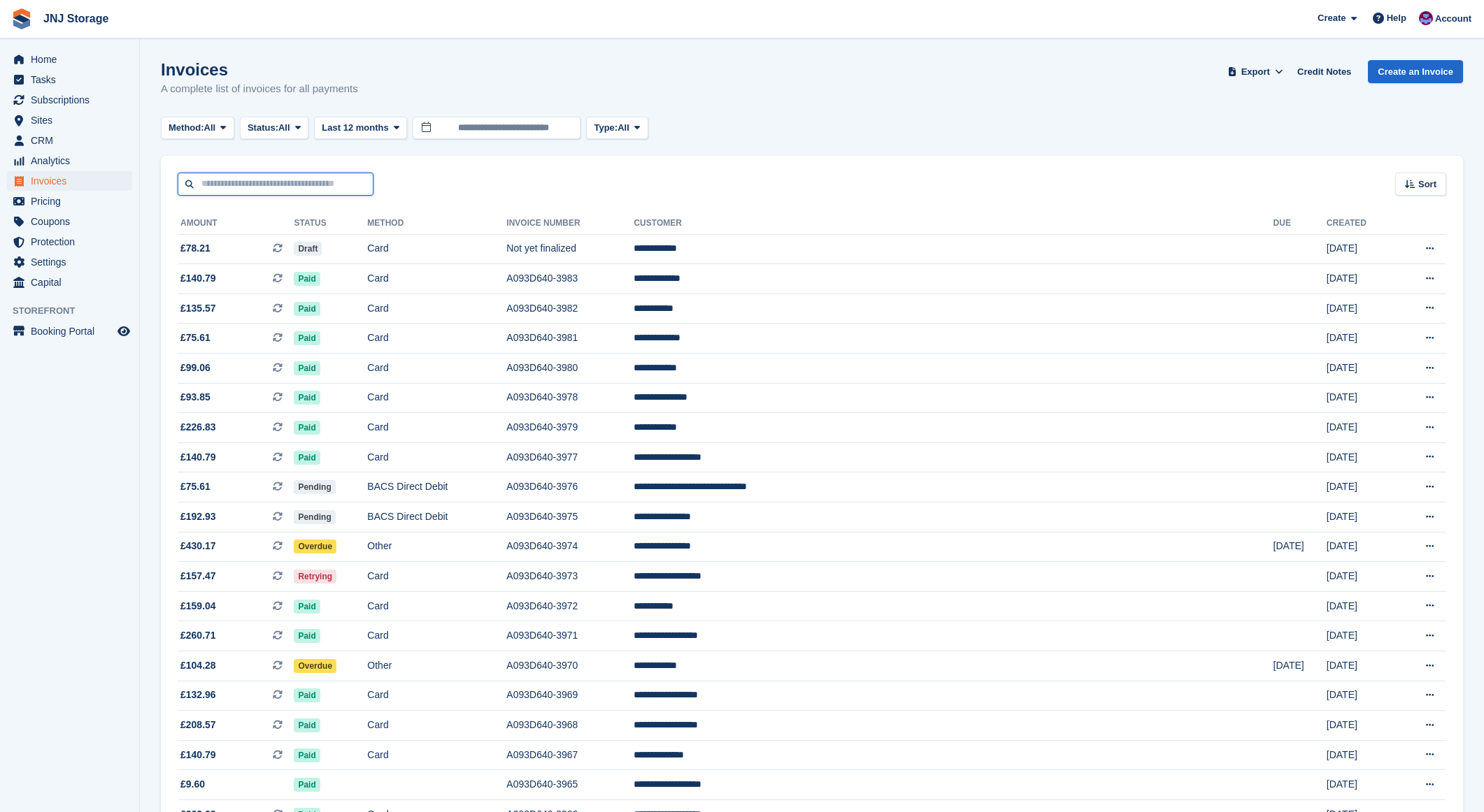
click at [255, 181] on input "text" at bounding box center [276, 185] width 196 height 23
type input "****"
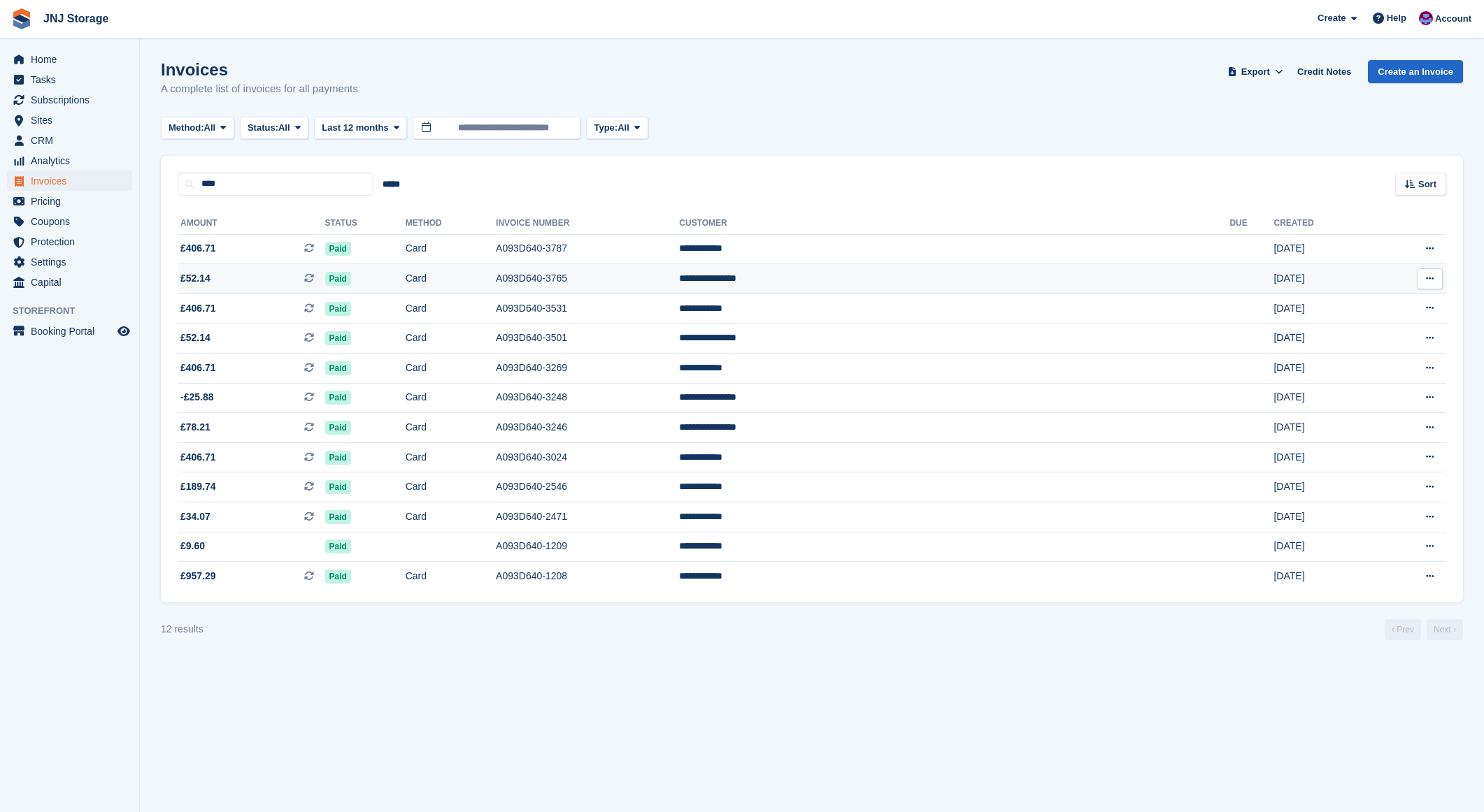
click at [278, 277] on span "£52.14 This is a recurring subscription invoice." at bounding box center [252, 279] width 148 height 15
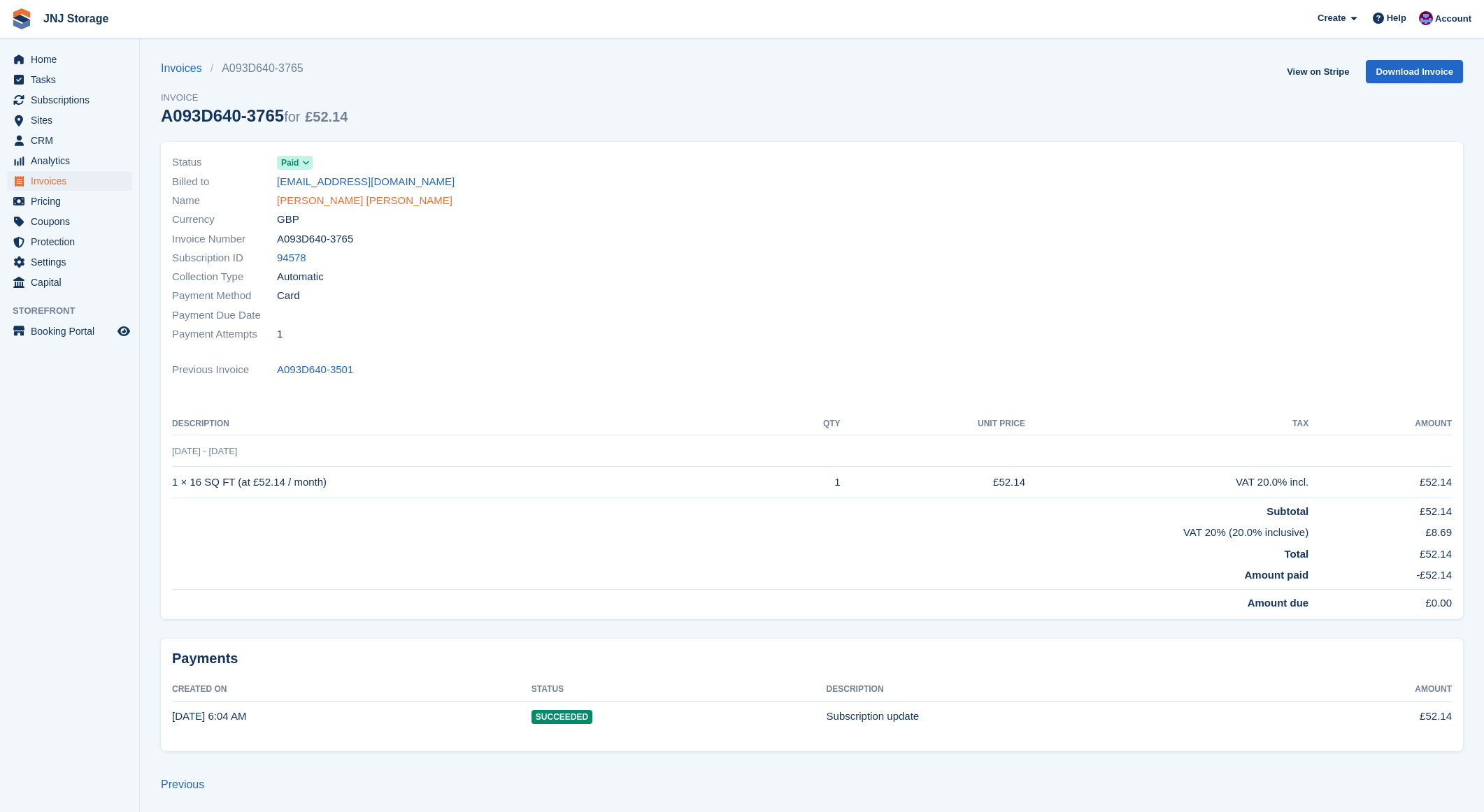
click at [323, 199] on link "[PERSON_NAME] [PERSON_NAME]" at bounding box center [364, 200] width 175 height 16
